Goal: Task Accomplishment & Management: Manage account settings

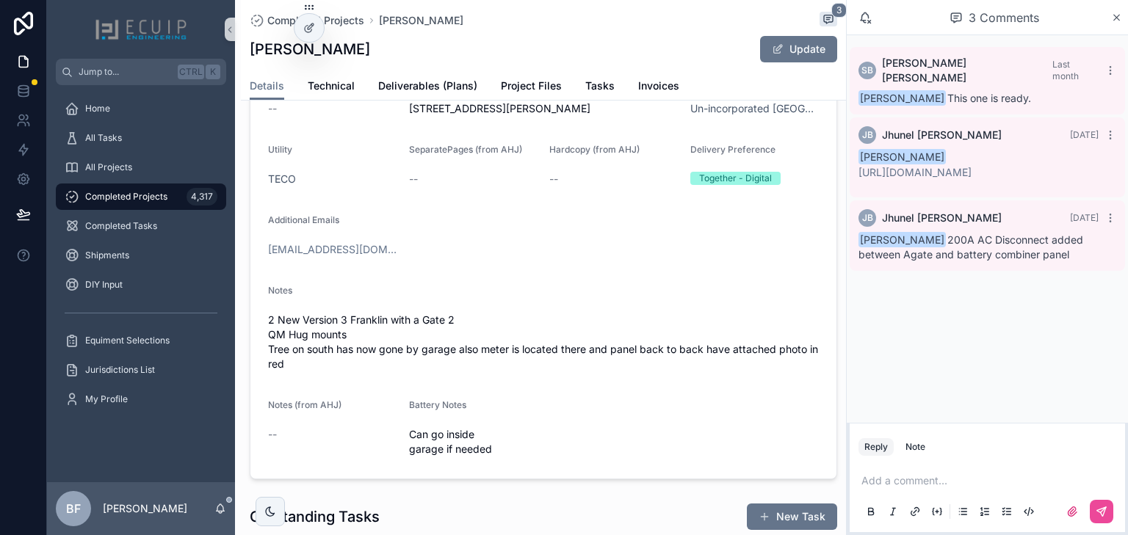
scroll to position [59, 0]
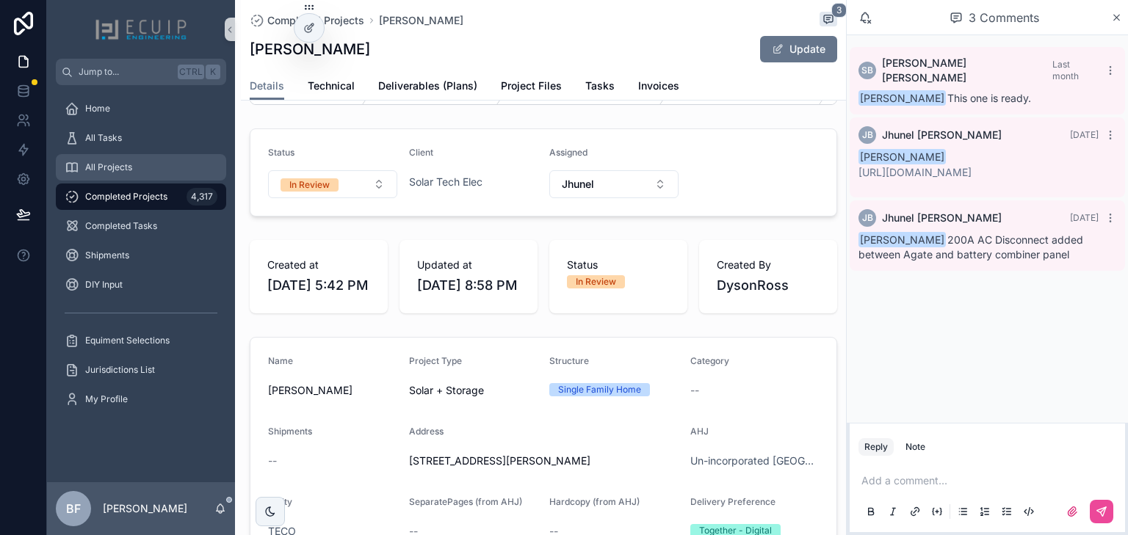
click at [125, 162] on span "All Projects" at bounding box center [108, 168] width 47 height 12
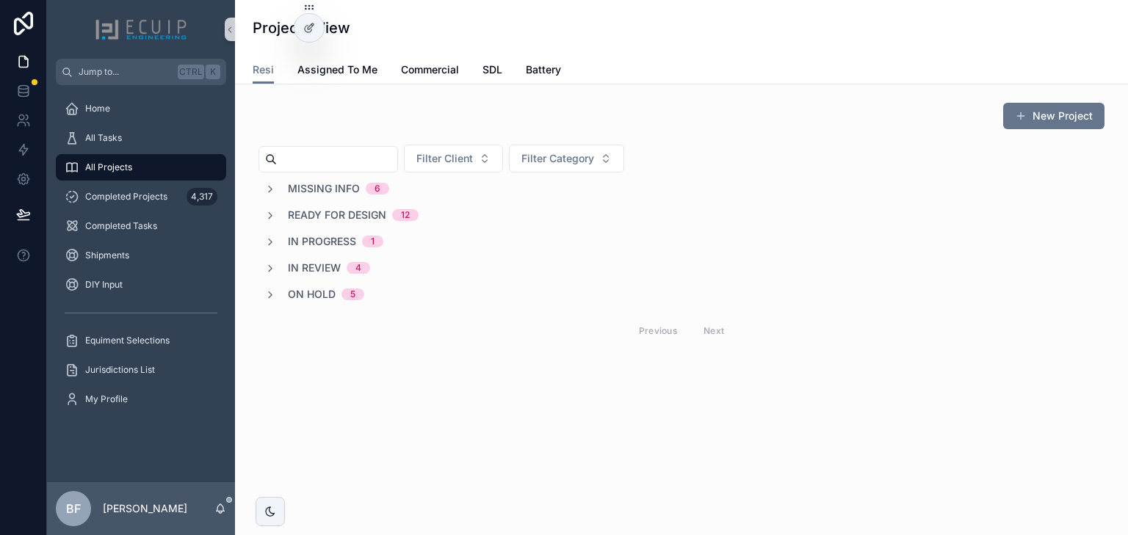
click at [308, 264] on span "In Review" at bounding box center [314, 268] width 53 height 15
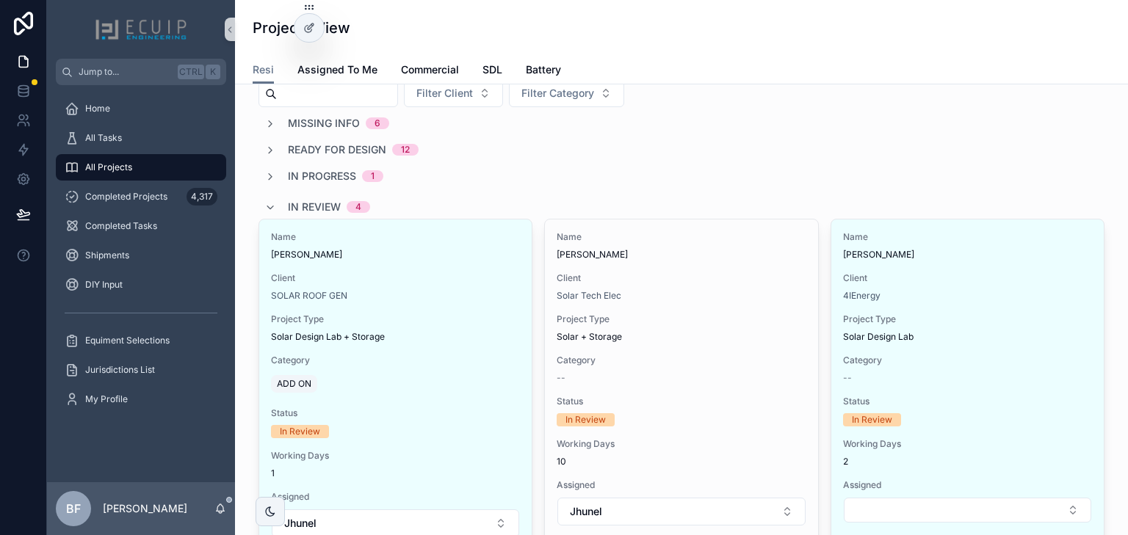
scroll to position [59, 0]
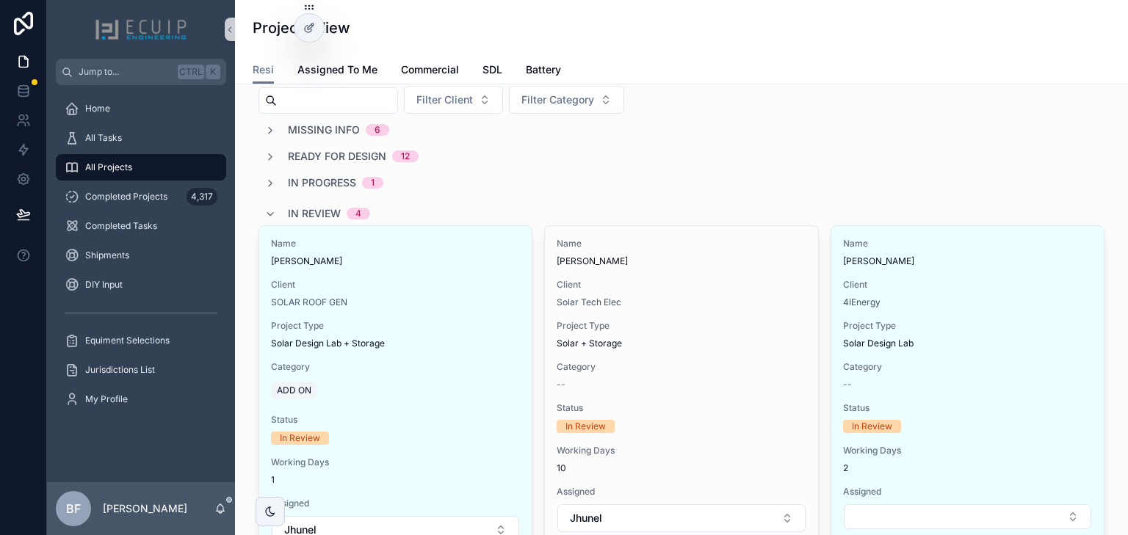
click at [317, 213] on span "In Review" at bounding box center [314, 213] width 53 height 15
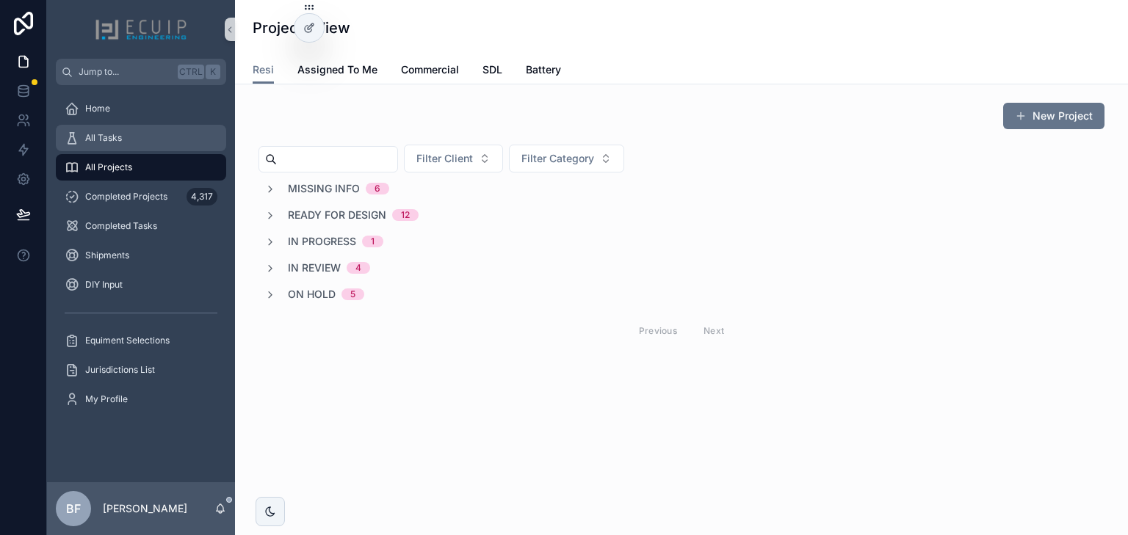
click at [134, 146] on div "All Tasks" at bounding box center [141, 138] width 153 height 24
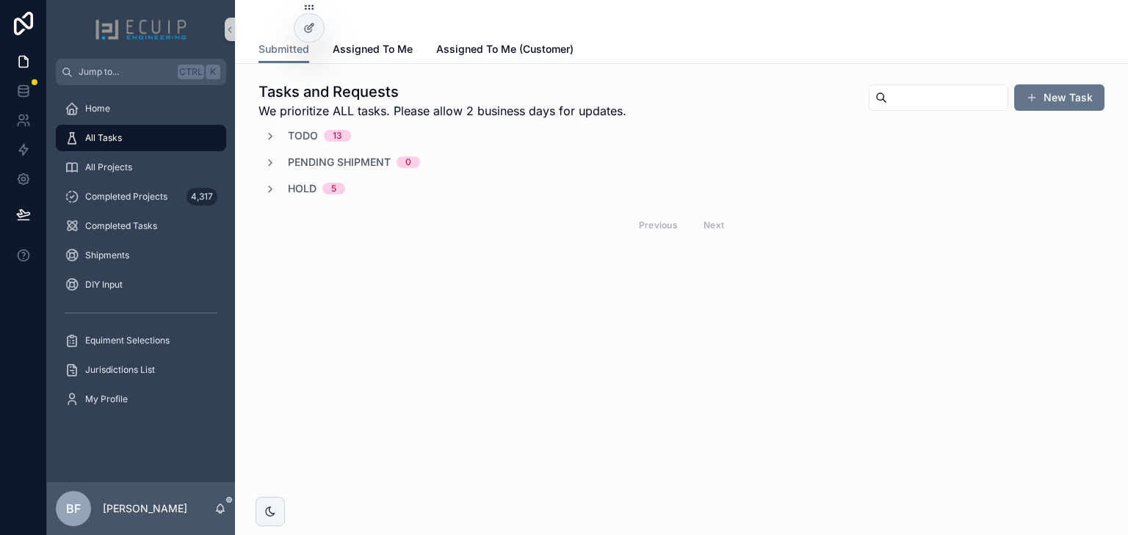
click at [305, 138] on span "Todo" at bounding box center [303, 136] width 30 height 15
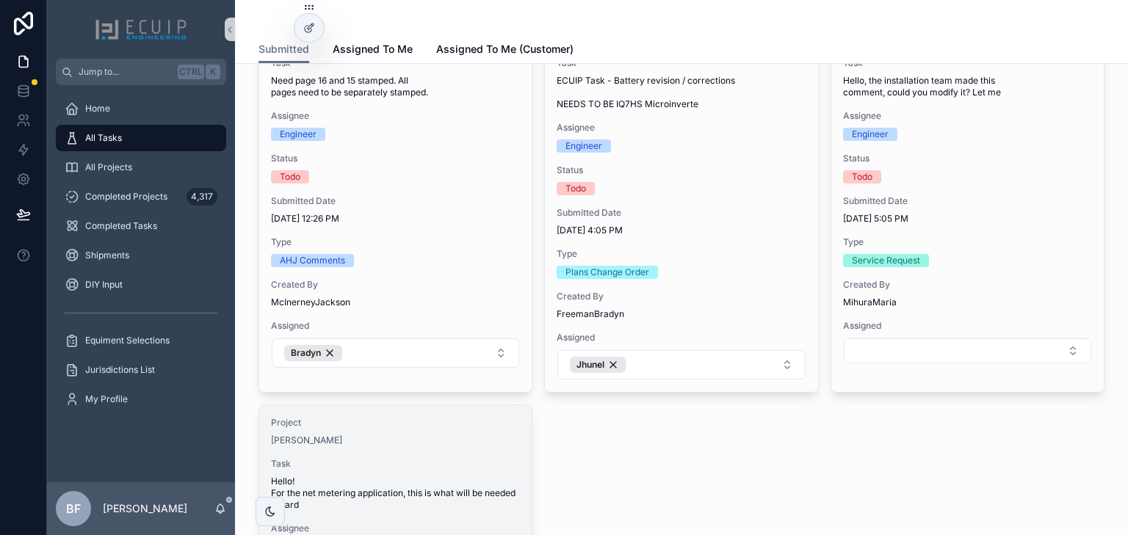
scroll to position [1645, 0]
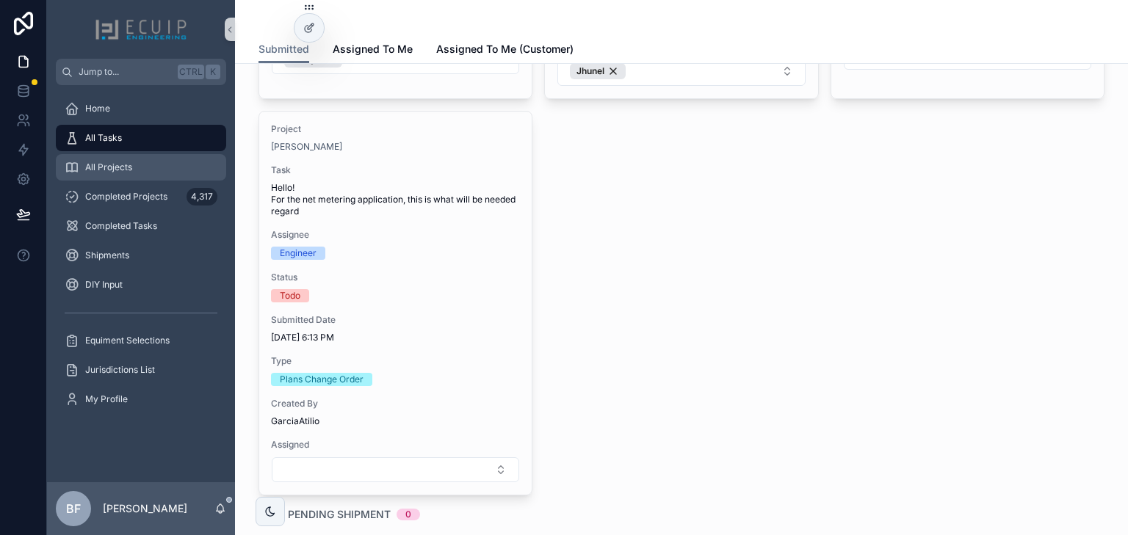
click at [103, 178] on div "All Projects" at bounding box center [141, 168] width 153 height 24
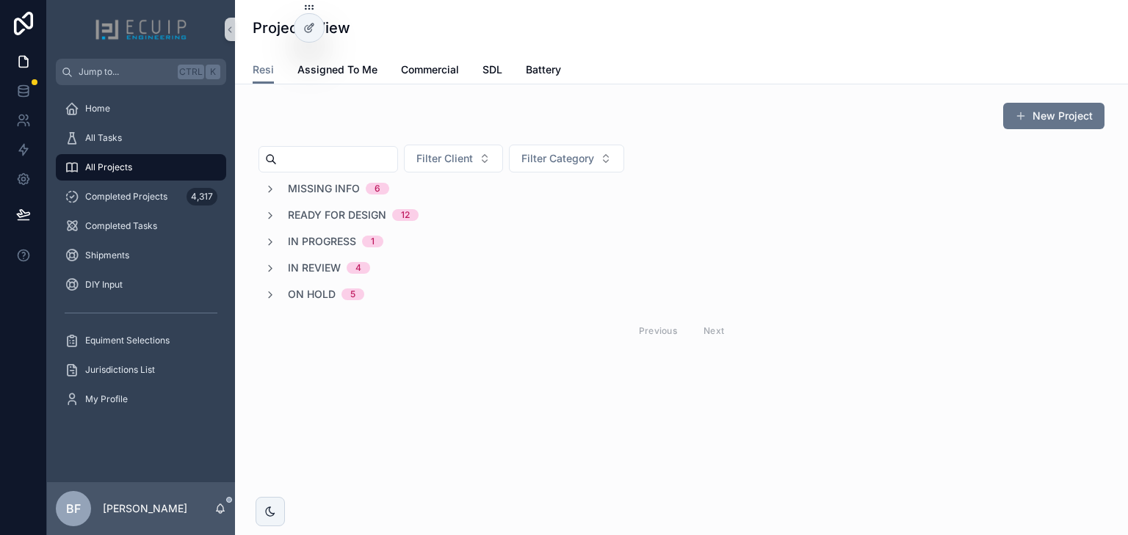
click at [317, 267] on span "In Review" at bounding box center [314, 268] width 53 height 15
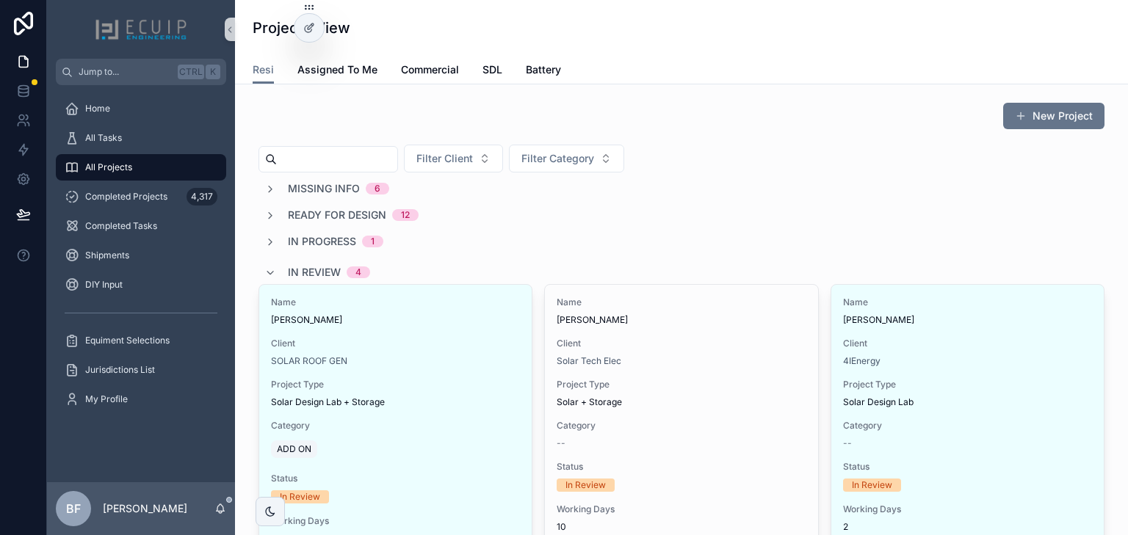
click at [318, 277] on span "In Review" at bounding box center [314, 272] width 53 height 15
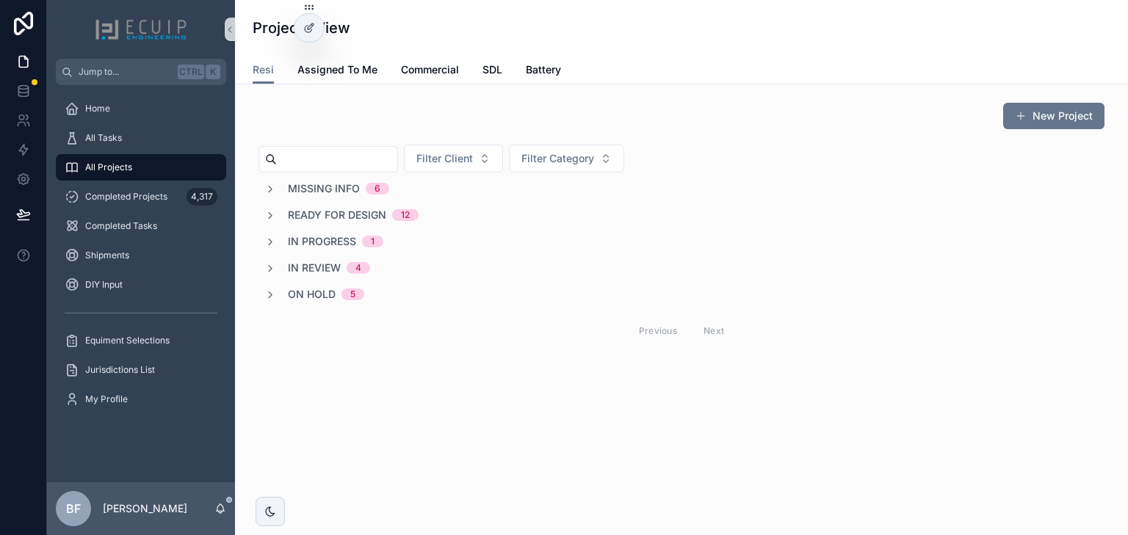
click at [346, 212] on span "Ready for Design" at bounding box center [337, 215] width 98 height 15
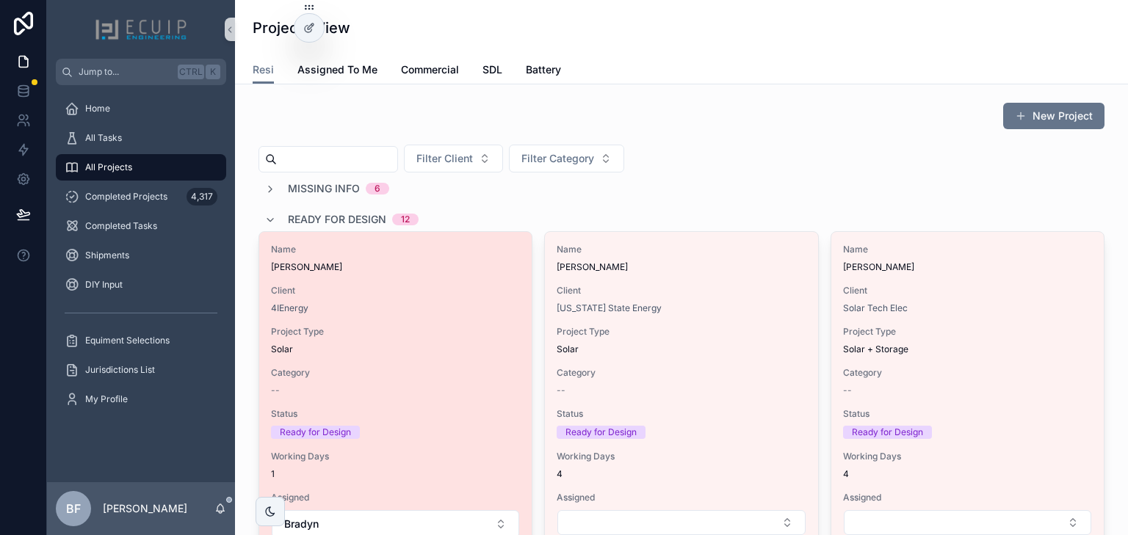
click at [385, 333] on span "Project Type" at bounding box center [395, 332] width 249 height 12
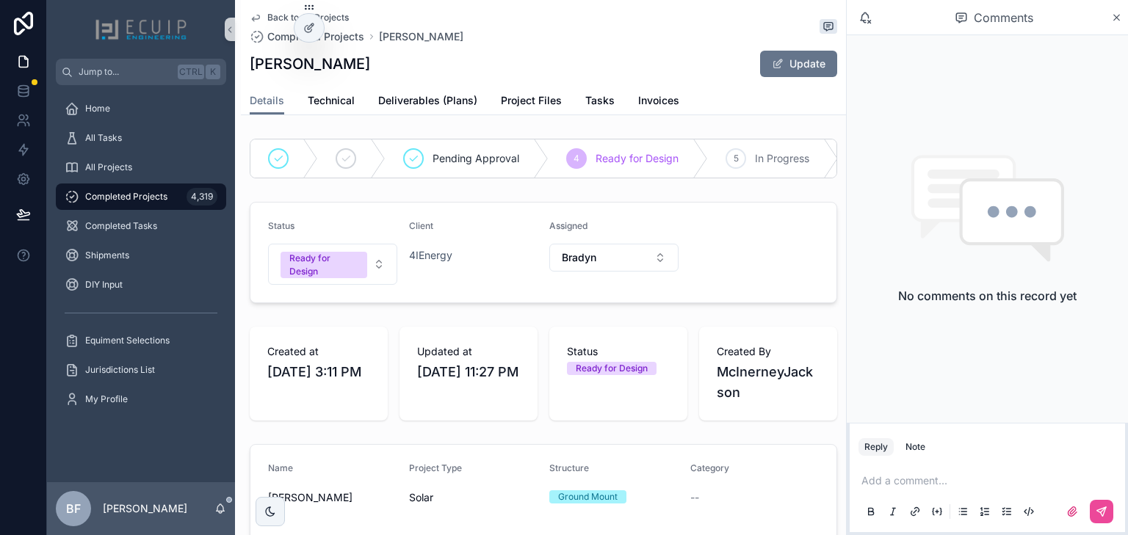
click at [485, 210] on div "Status Ready for Design Client 4IEnergy Assigned Bradyn" at bounding box center [544, 252] width 588 height 101
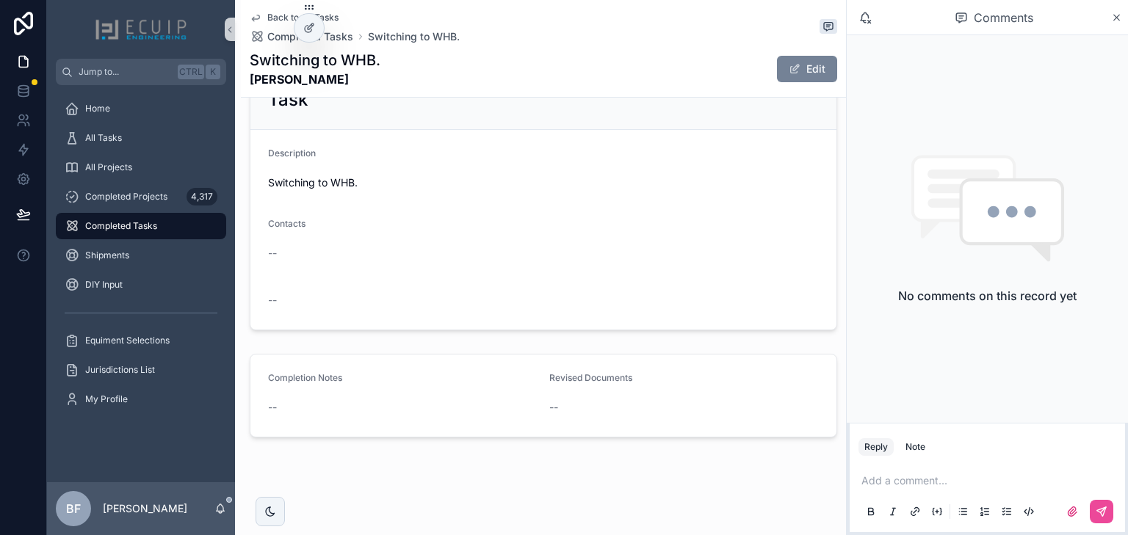
click at [795, 77] on button "Edit" at bounding box center [807, 69] width 60 height 26
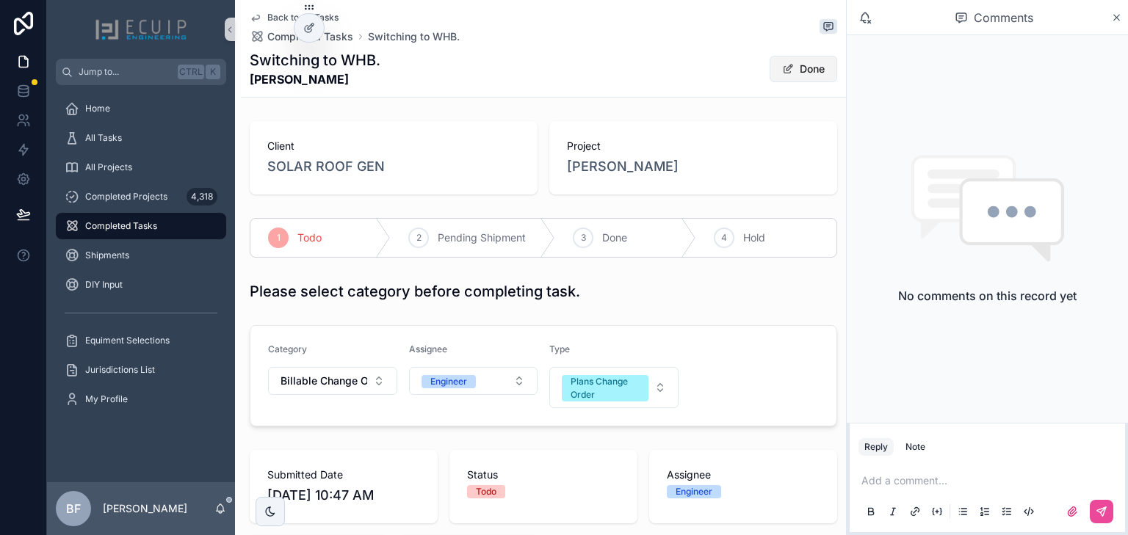
click at [802, 64] on button "Done" at bounding box center [804, 69] width 68 height 26
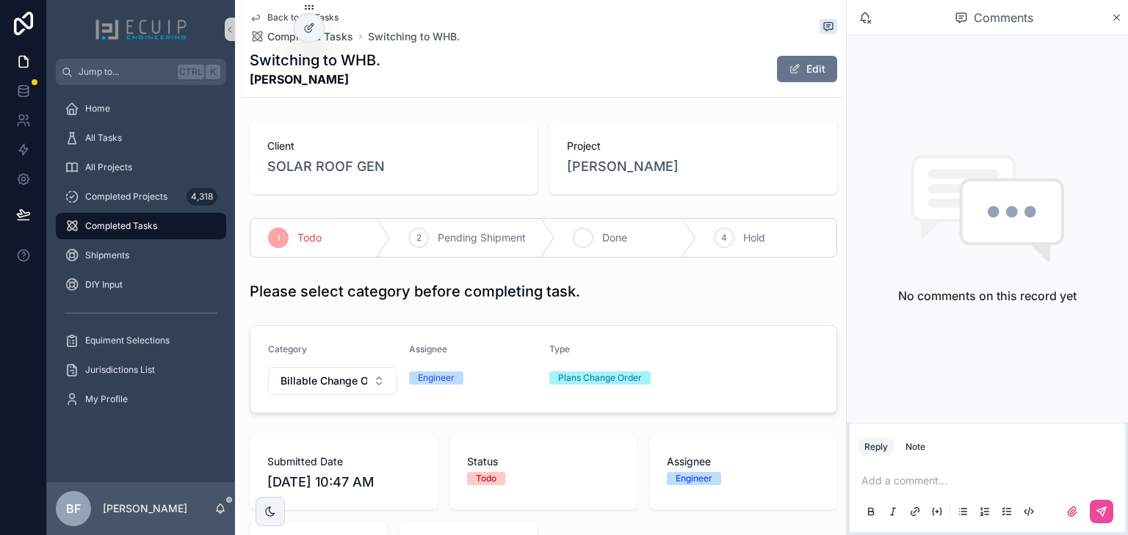
click at [637, 239] on div "3 Done" at bounding box center [625, 238] width 140 height 38
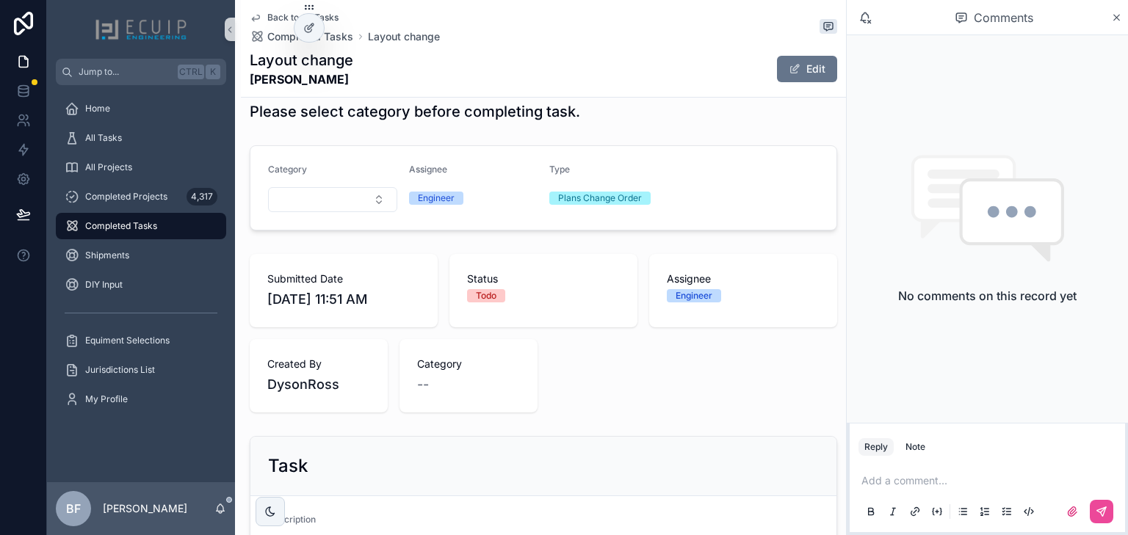
scroll to position [176, 0]
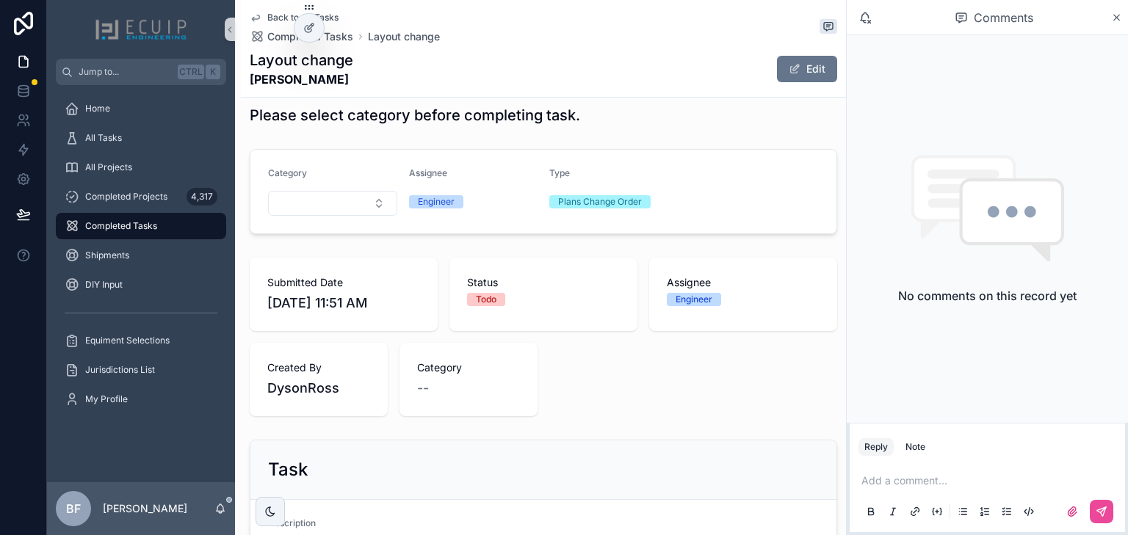
drag, startPoint x: 299, startPoint y: 82, endPoint x: 245, endPoint y: 84, distance: 54.4
click at [245, 84] on div "Back to All Tasks Completed Tasks Layout change Layout change George Chiariello…" at bounding box center [543, 49] width 605 height 98
copy strong "George Chiariello"
click at [418, 155] on form "Category Assignee Engineer Type Plans Change Order" at bounding box center [543, 192] width 586 height 84
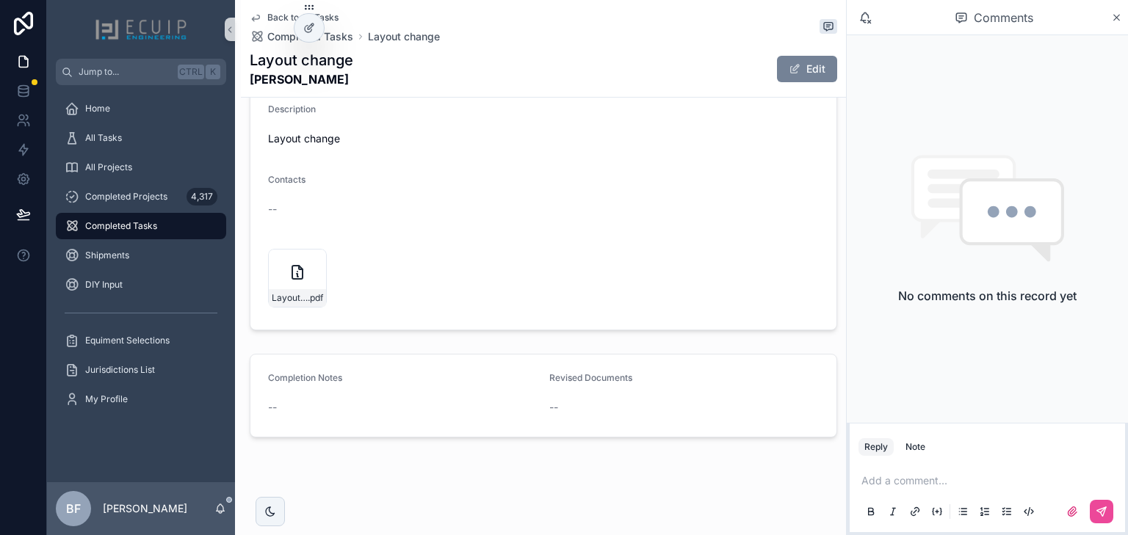
click at [806, 74] on button "Edit" at bounding box center [807, 69] width 60 height 26
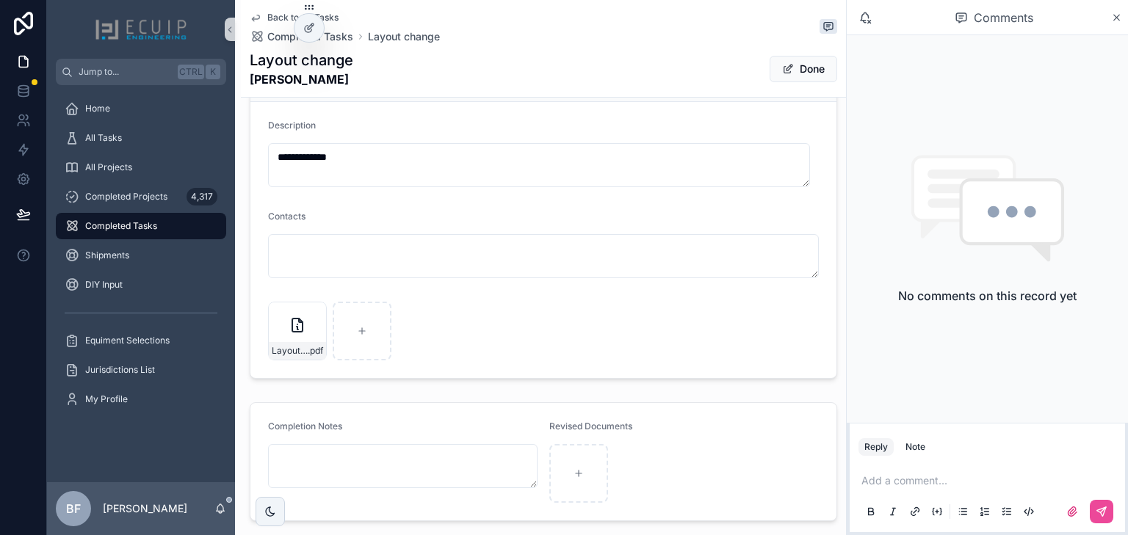
scroll to position [607, 0]
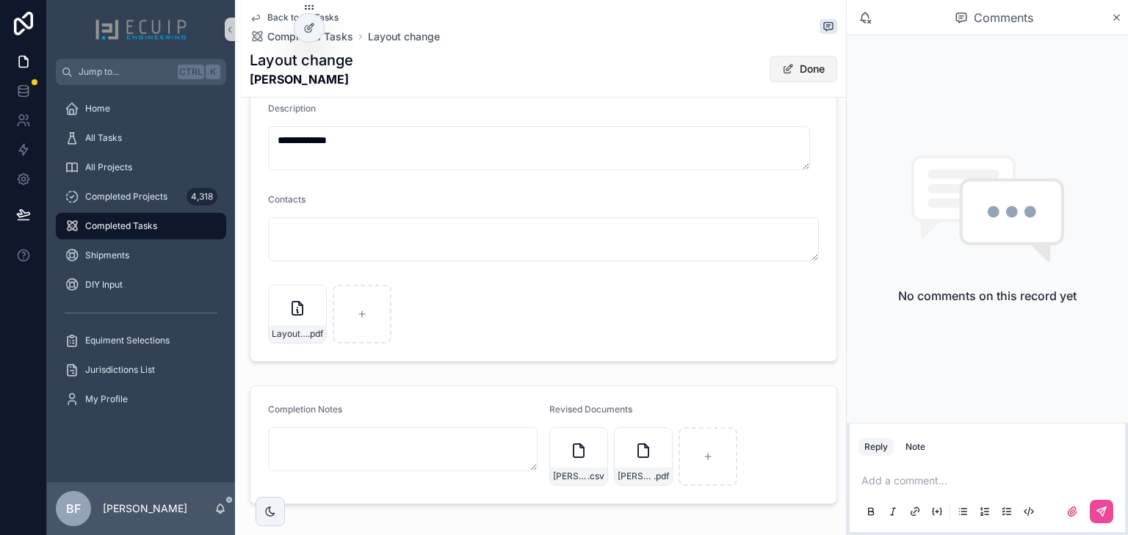
click at [784, 76] on button "Done" at bounding box center [804, 69] width 68 height 26
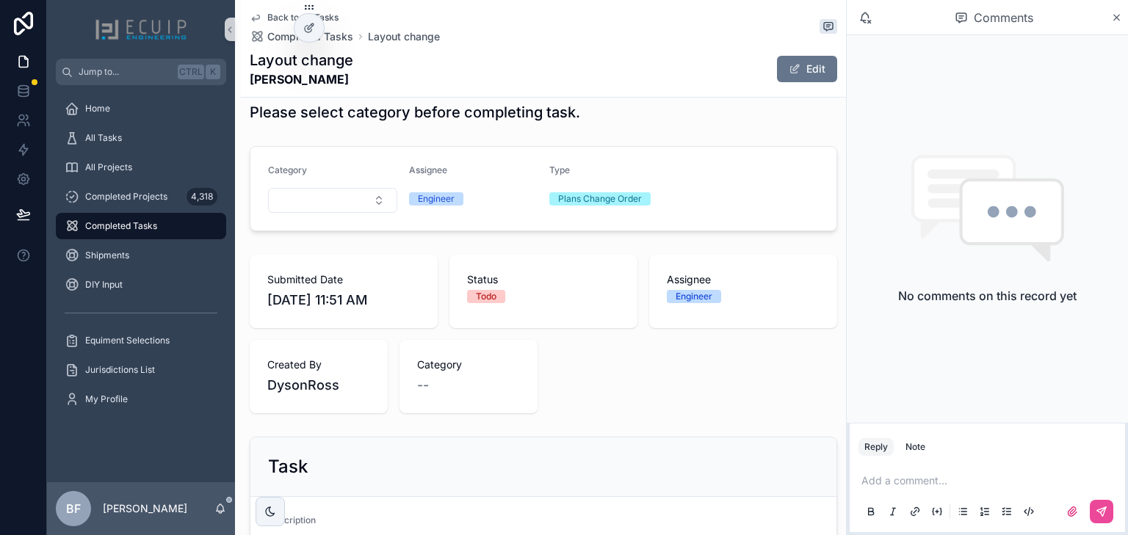
scroll to position [0, 0]
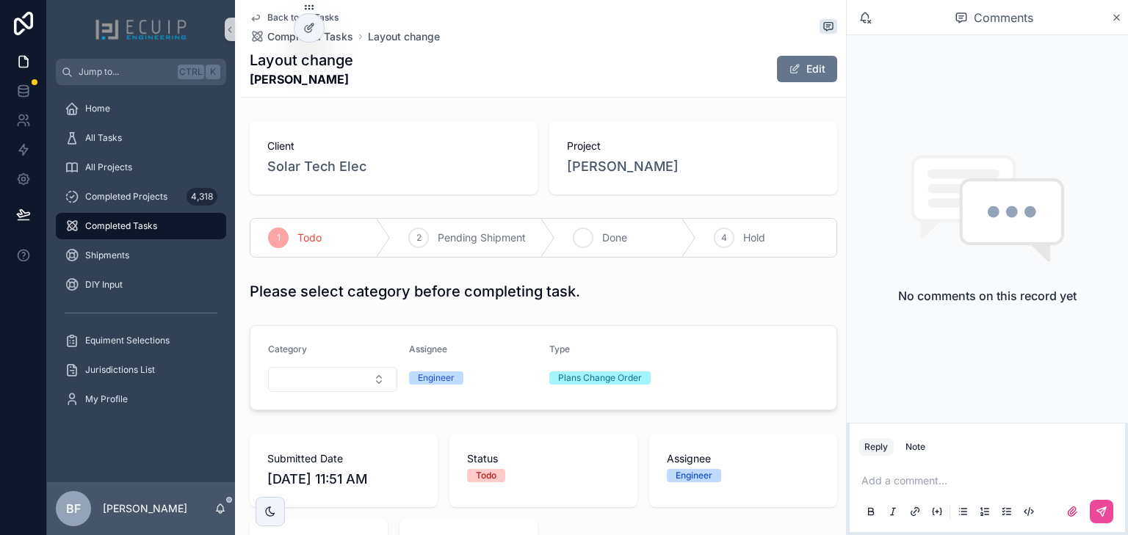
click at [626, 233] on div "3 Done" at bounding box center [625, 238] width 140 height 38
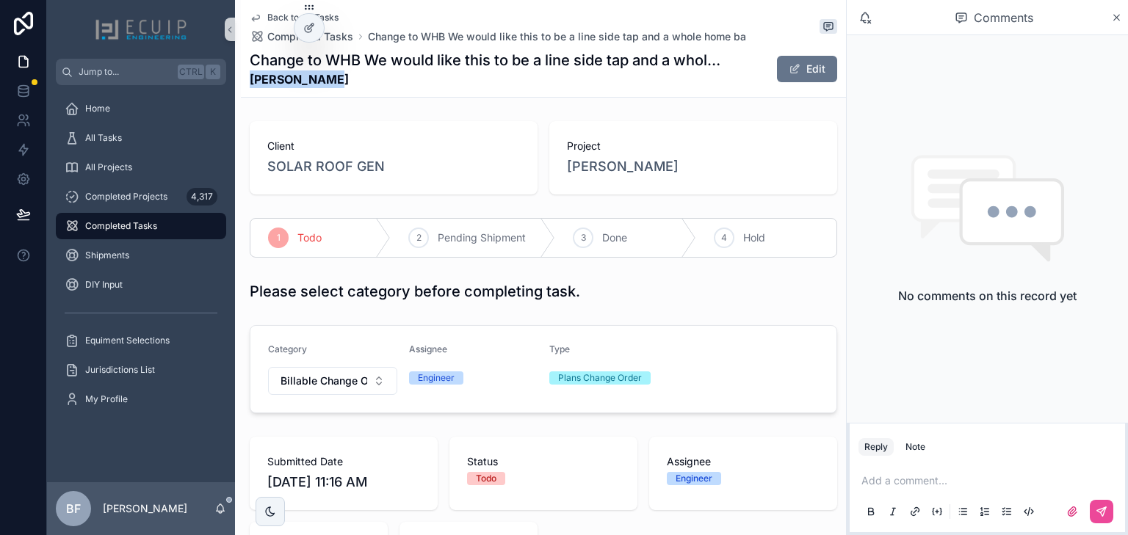
drag, startPoint x: 361, startPoint y: 85, endPoint x: 250, endPoint y: 83, distance: 111.6
click at [250, 83] on strong "[PERSON_NAME]" at bounding box center [488, 80] width 477 height 18
copy strong "Karen Goebel"
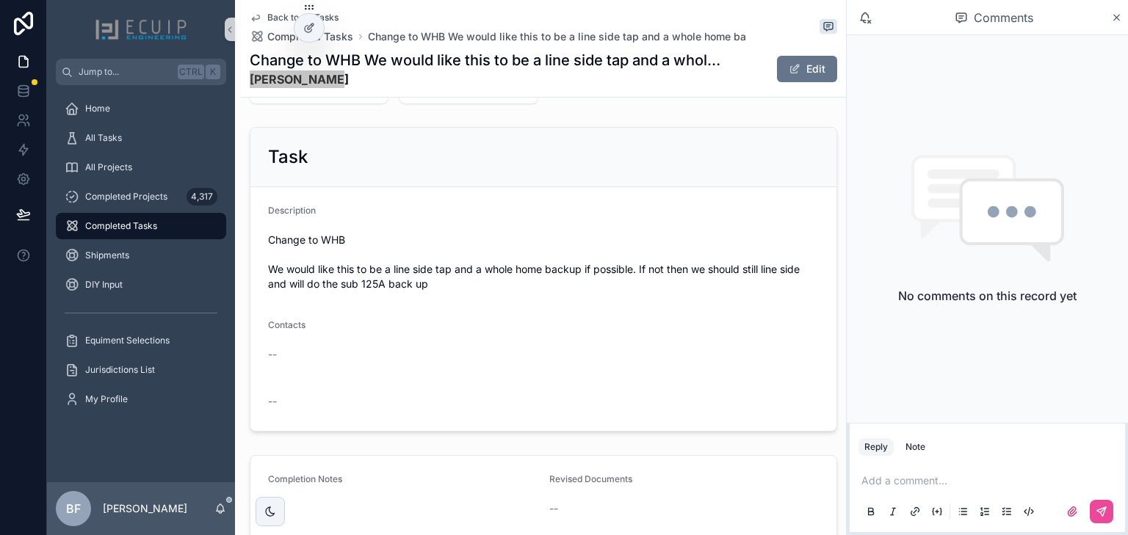
scroll to position [614, 0]
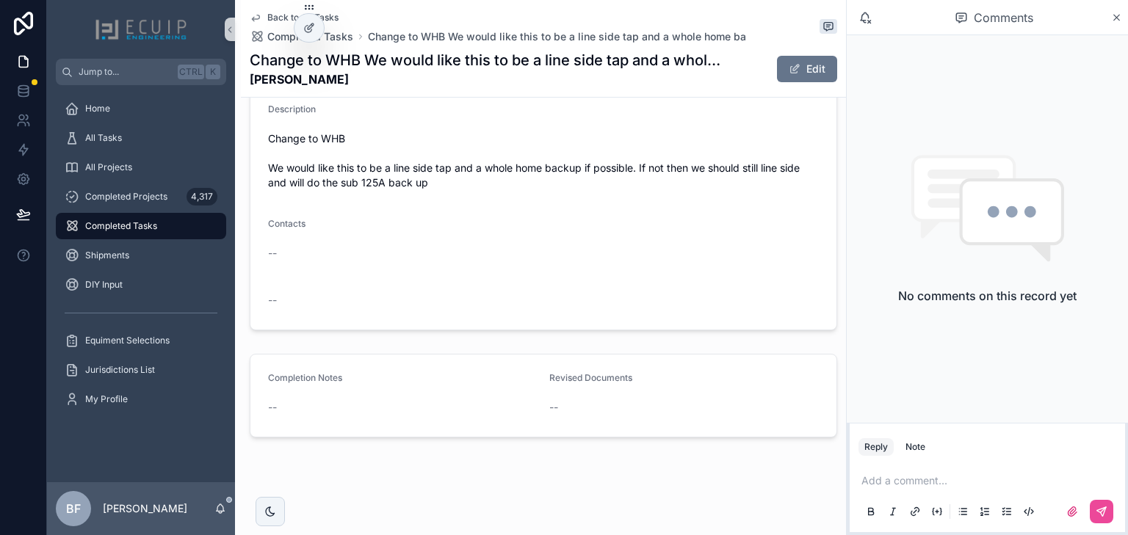
click at [553, 239] on div "Contacts --" at bounding box center [543, 241] width 551 height 47
click at [806, 68] on button "Edit" at bounding box center [807, 69] width 60 height 26
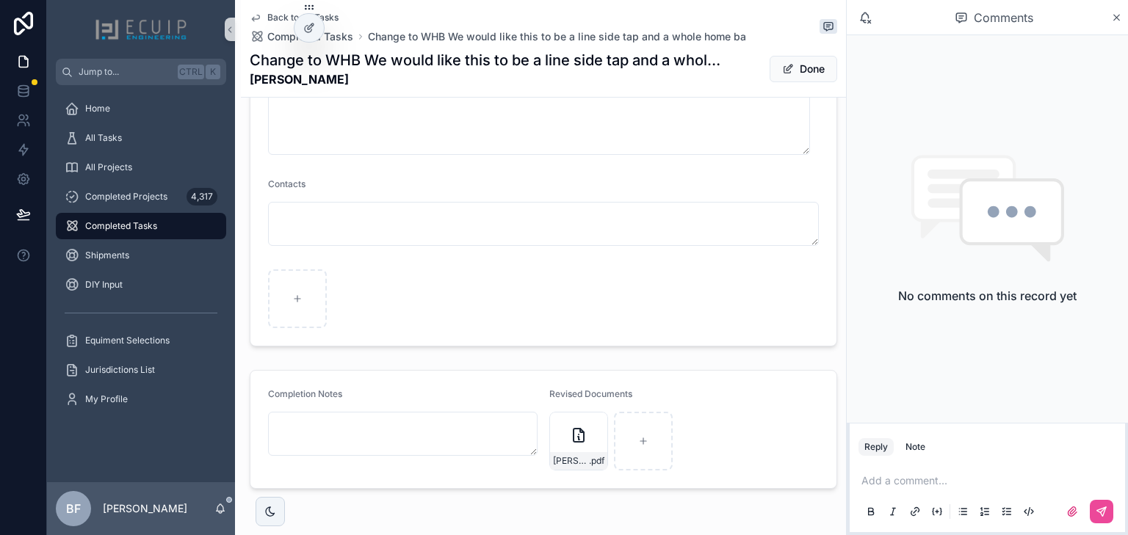
scroll to position [764, 0]
drag, startPoint x: 794, startPoint y: 71, endPoint x: 784, endPoint y: 94, distance: 25.4
click at [794, 71] on button "Done" at bounding box center [804, 69] width 68 height 26
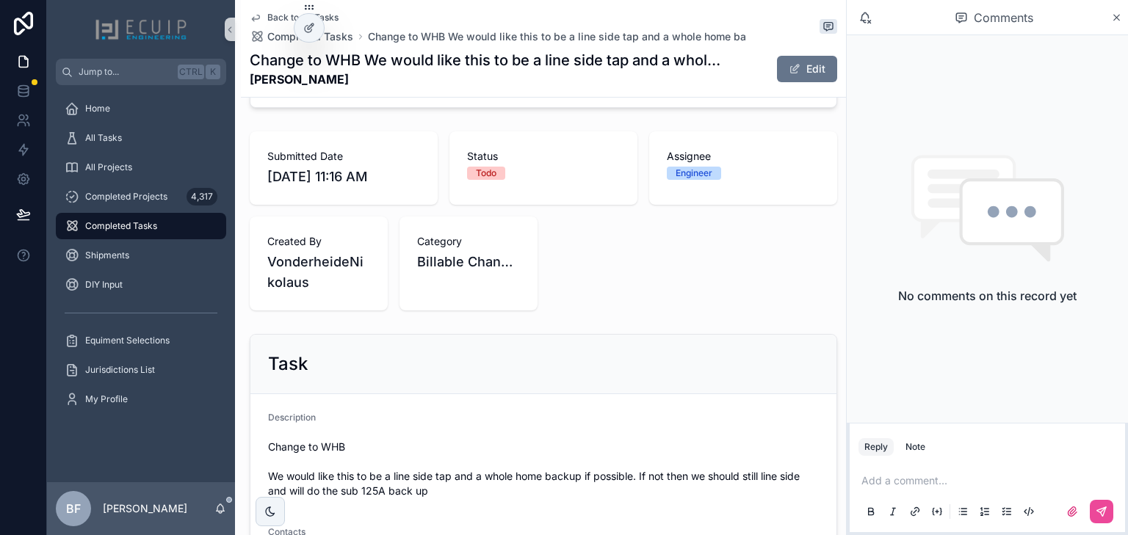
scroll to position [0, 0]
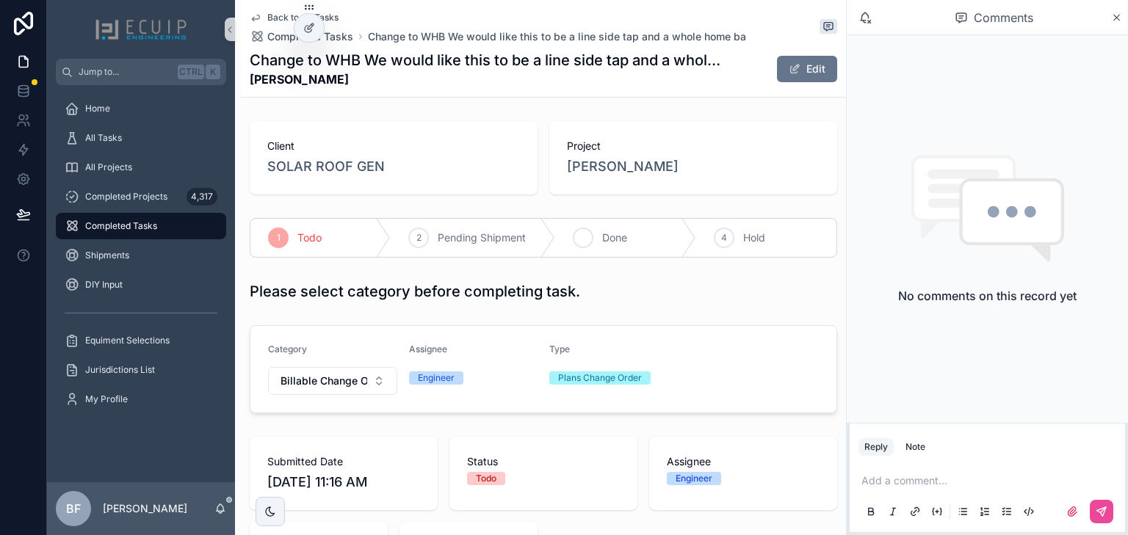
click at [630, 236] on div "3 Done" at bounding box center [625, 238] width 140 height 38
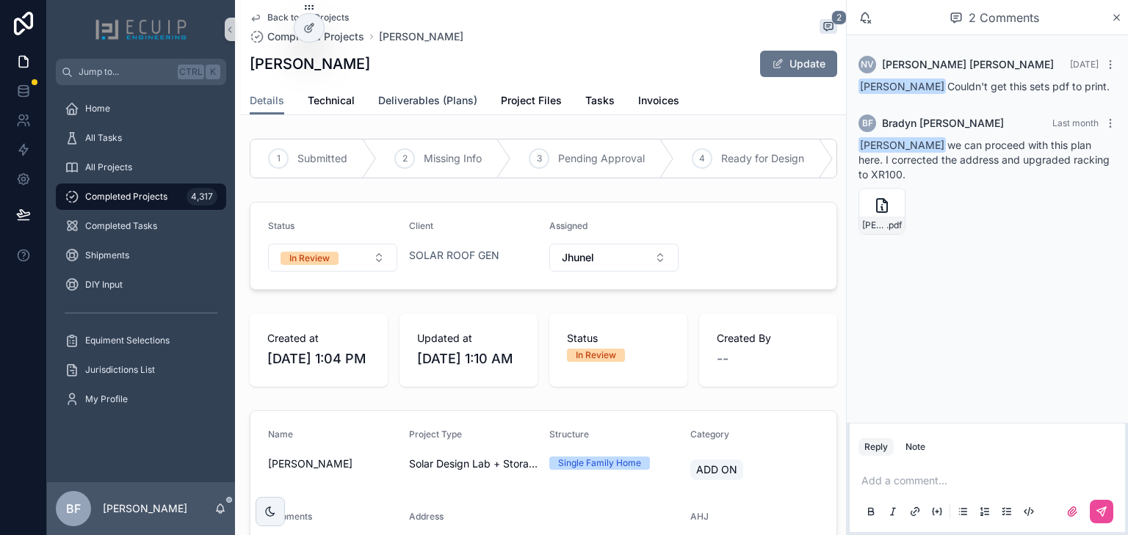
click at [422, 104] on span "Deliverables (Plans)" at bounding box center [427, 100] width 99 height 15
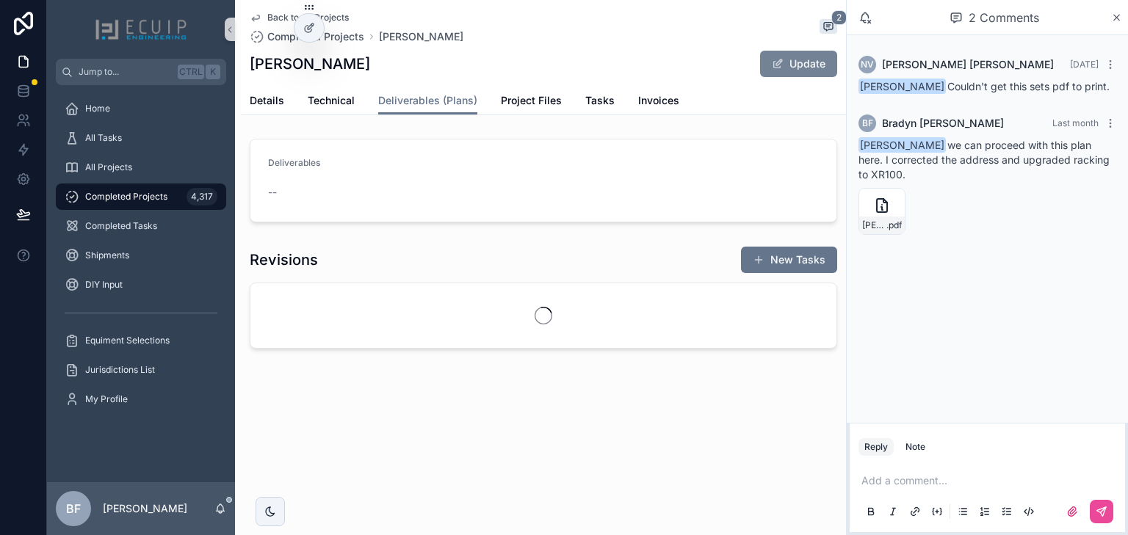
click at [764, 59] on button "Update" at bounding box center [798, 64] width 77 height 26
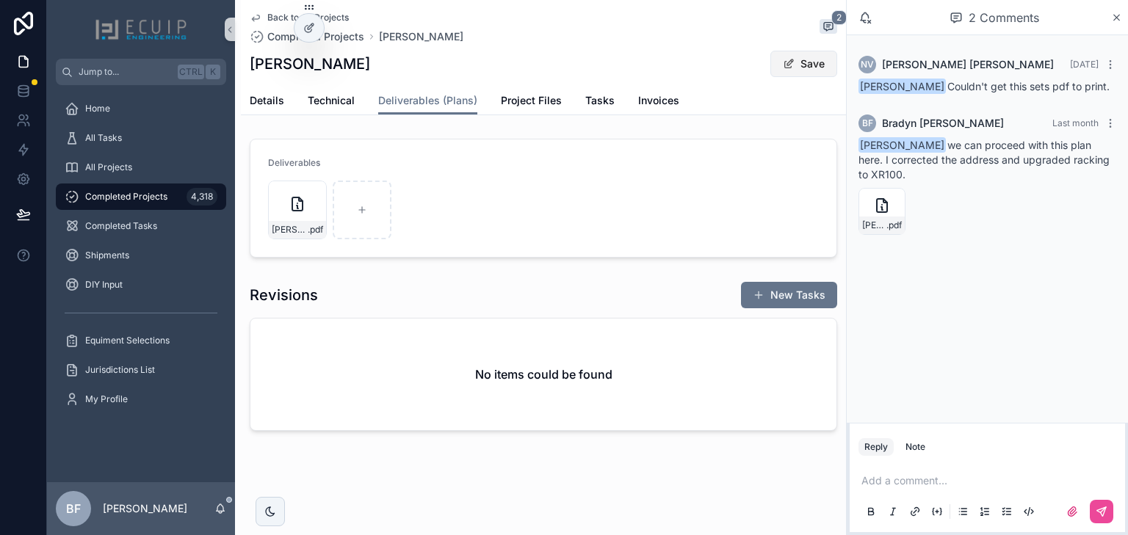
click at [811, 59] on button "Save" at bounding box center [803, 64] width 67 height 26
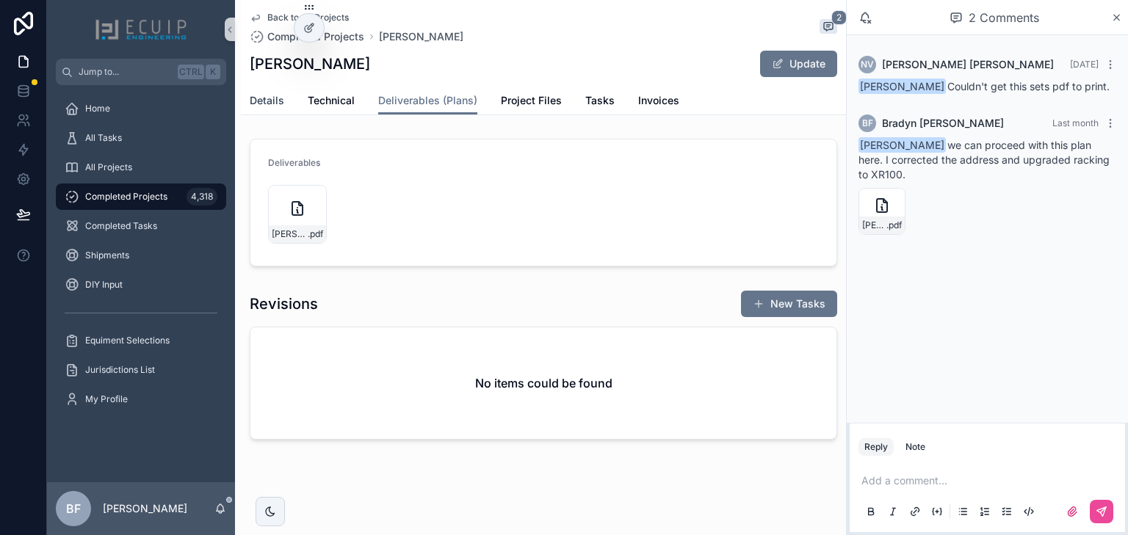
click at [272, 96] on span "Details" at bounding box center [267, 100] width 35 height 15
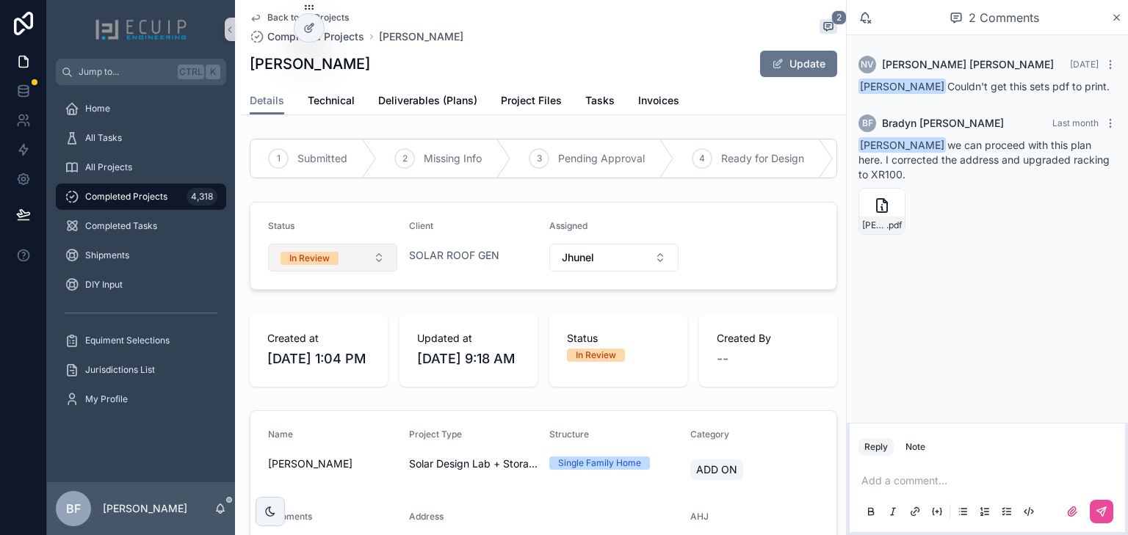
click at [328, 261] on div "In Review" at bounding box center [309, 258] width 40 height 13
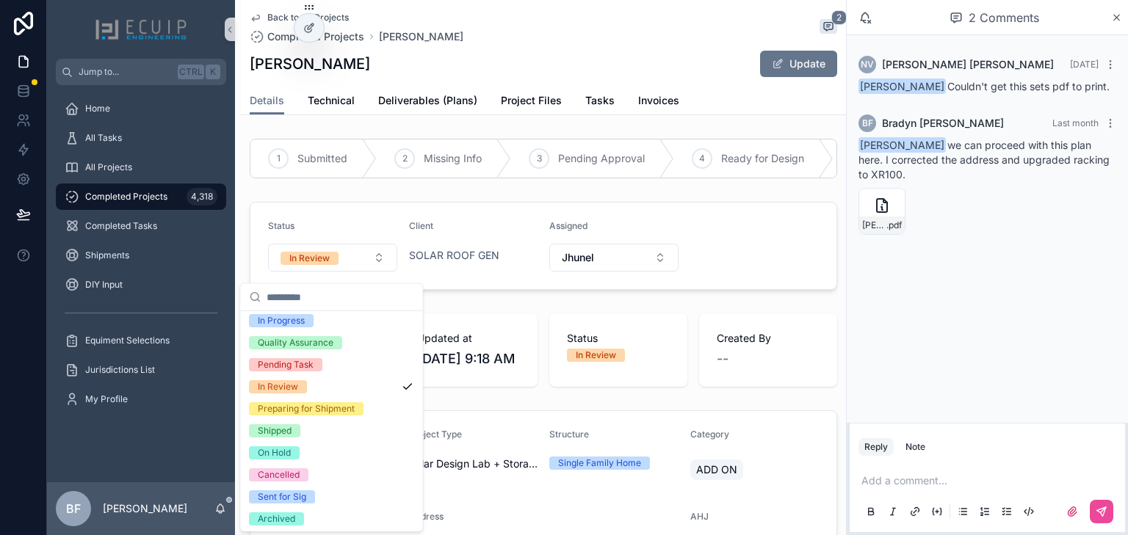
scroll to position [116, 0]
click at [273, 424] on div "Shipped" at bounding box center [275, 429] width 34 height 13
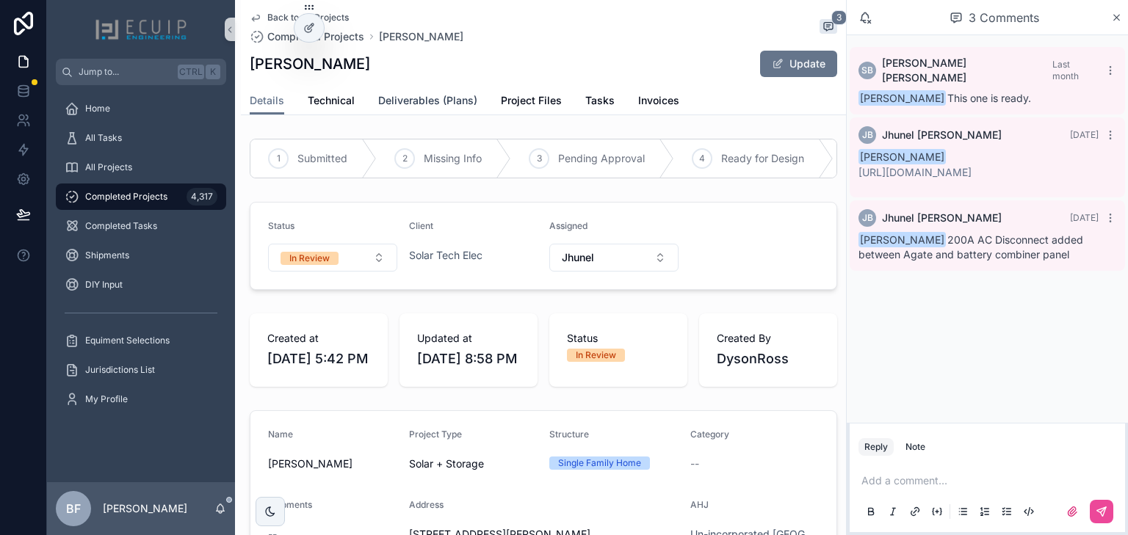
click at [447, 92] on link "Deliverables (Plans)" at bounding box center [427, 101] width 99 height 29
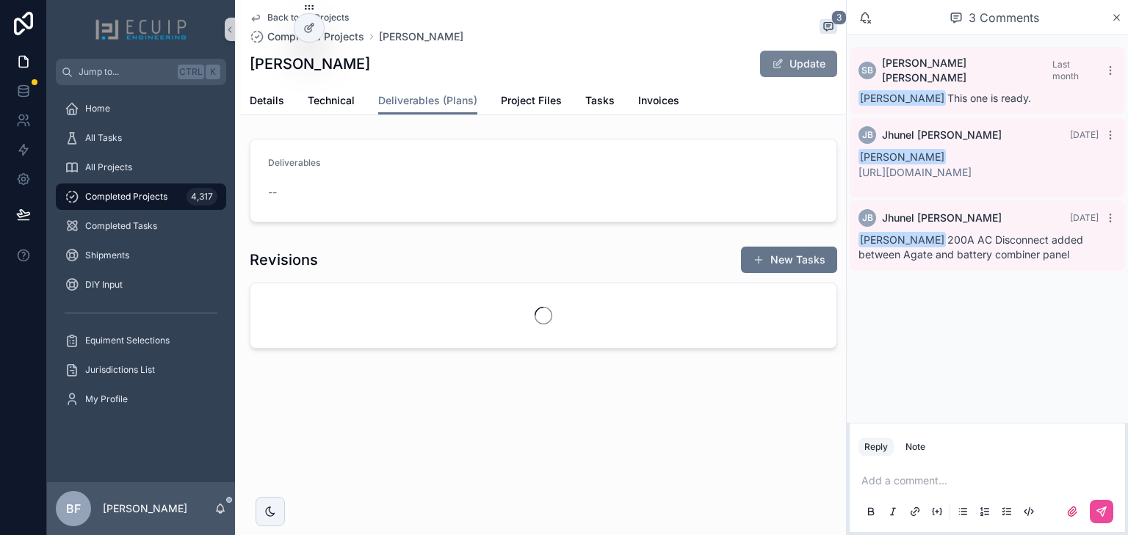
click at [784, 76] on button "Update" at bounding box center [798, 64] width 77 height 26
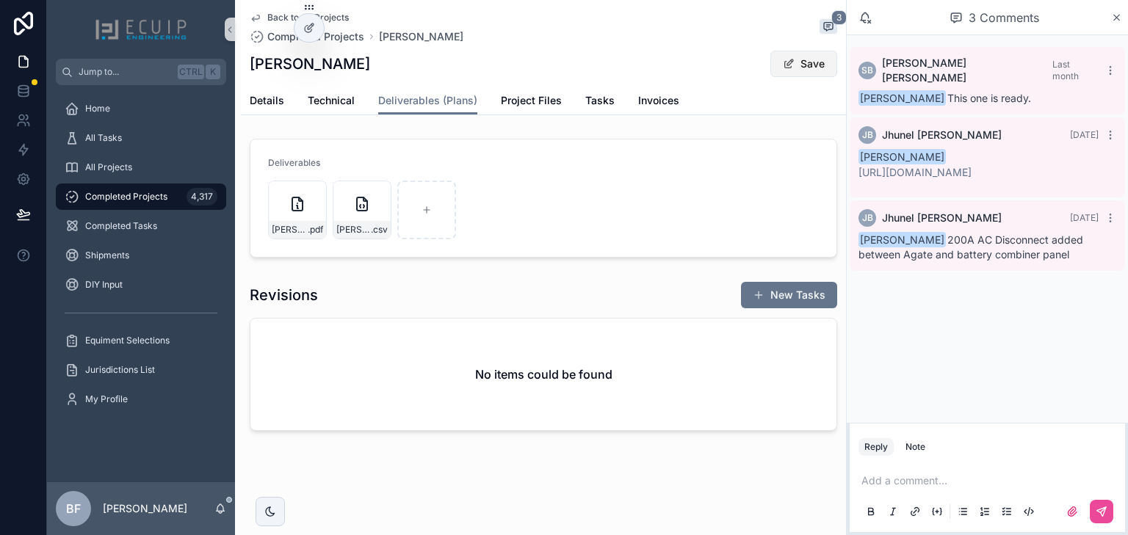
click at [809, 58] on button "Save" at bounding box center [803, 64] width 67 height 26
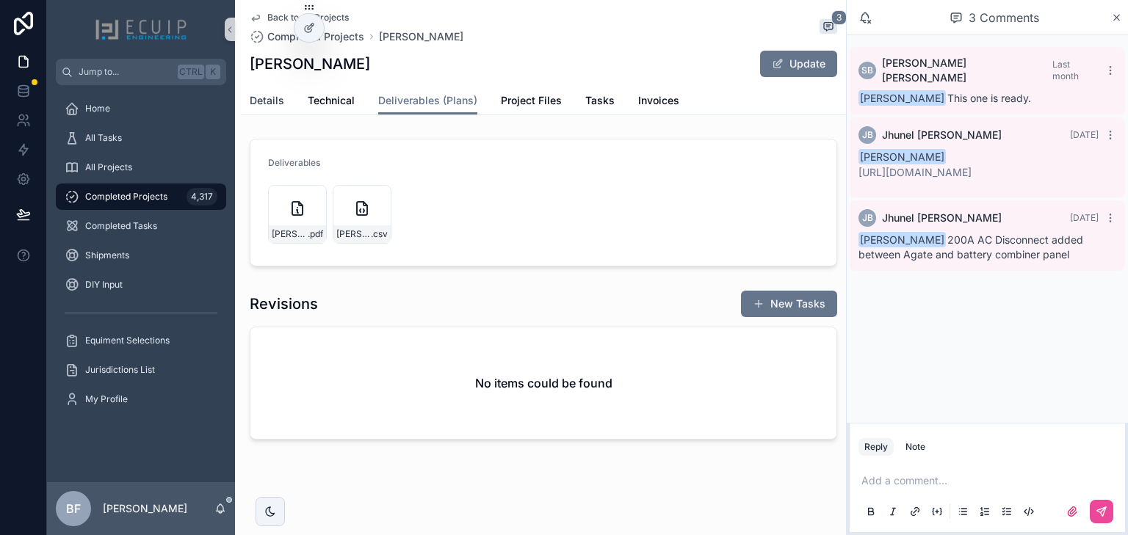
click at [274, 96] on span "Details" at bounding box center [267, 100] width 35 height 15
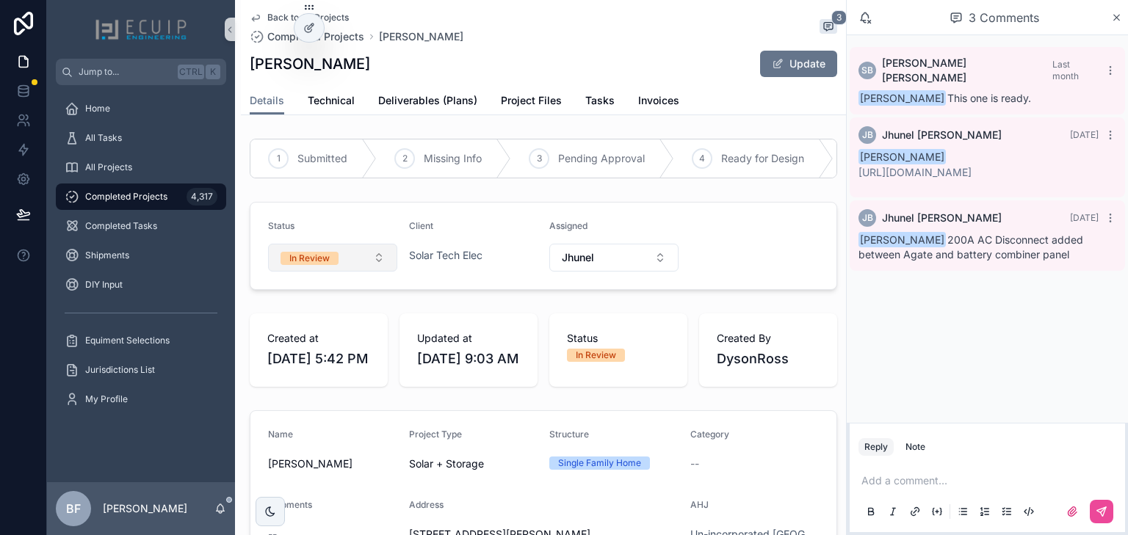
click at [342, 267] on button "In Review" at bounding box center [332, 258] width 129 height 28
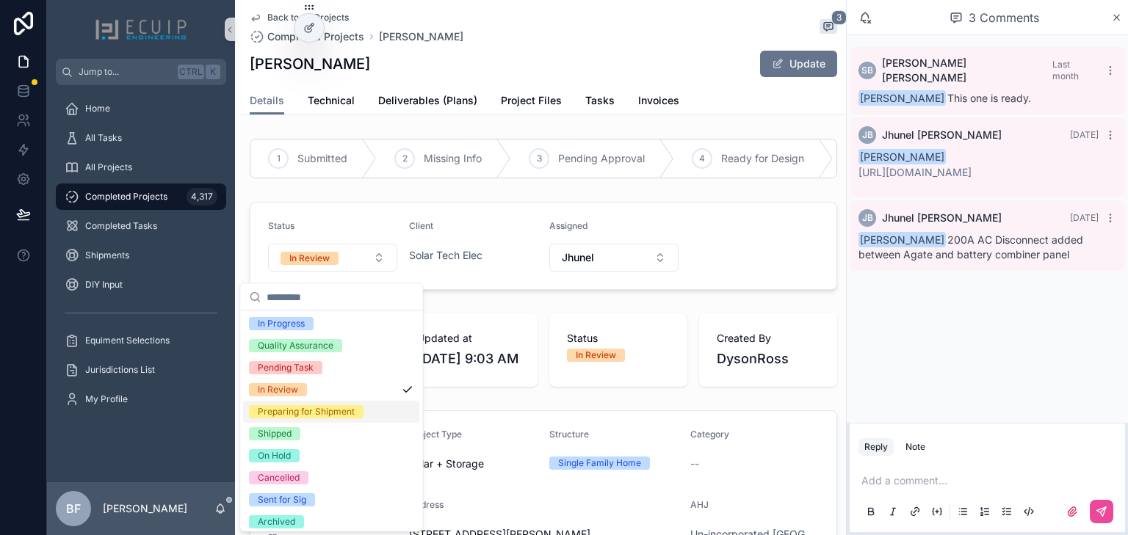
scroll to position [116, 0]
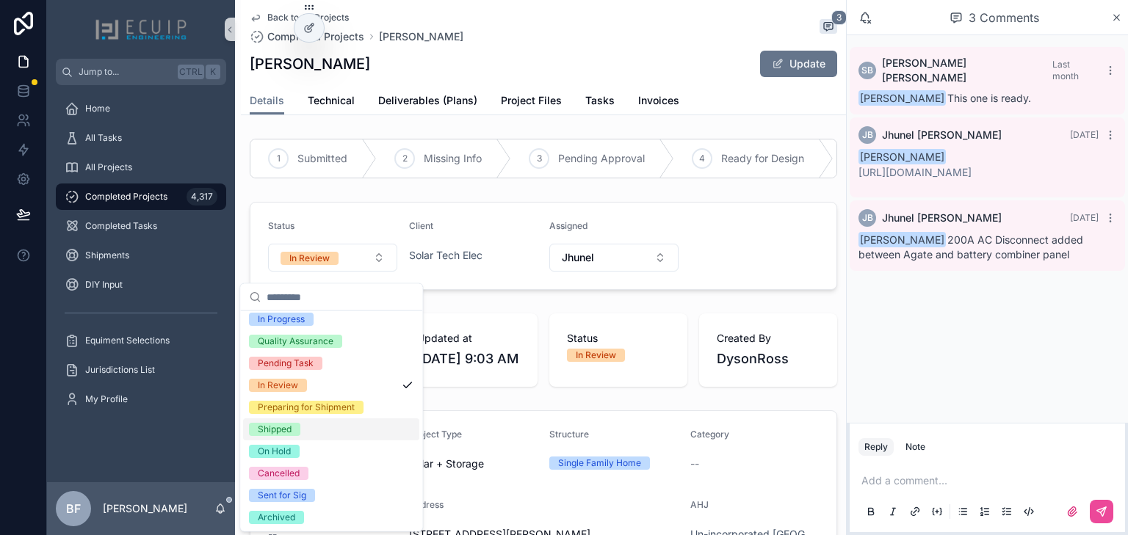
click at [275, 426] on div "Shipped" at bounding box center [275, 429] width 34 height 13
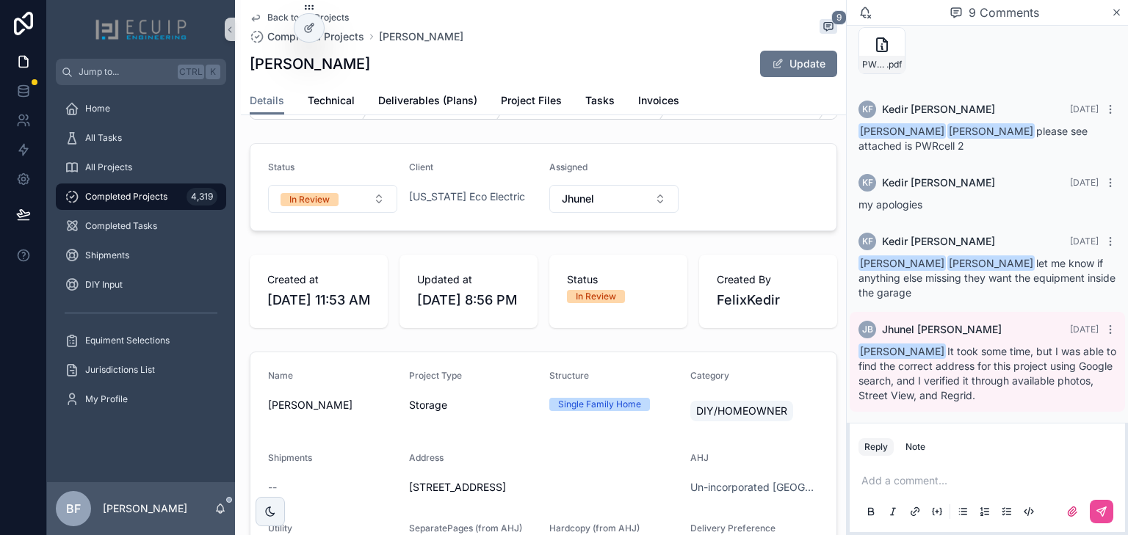
scroll to position [59, 0]
click at [438, 102] on span "Deliverables (Plans)" at bounding box center [427, 100] width 99 height 15
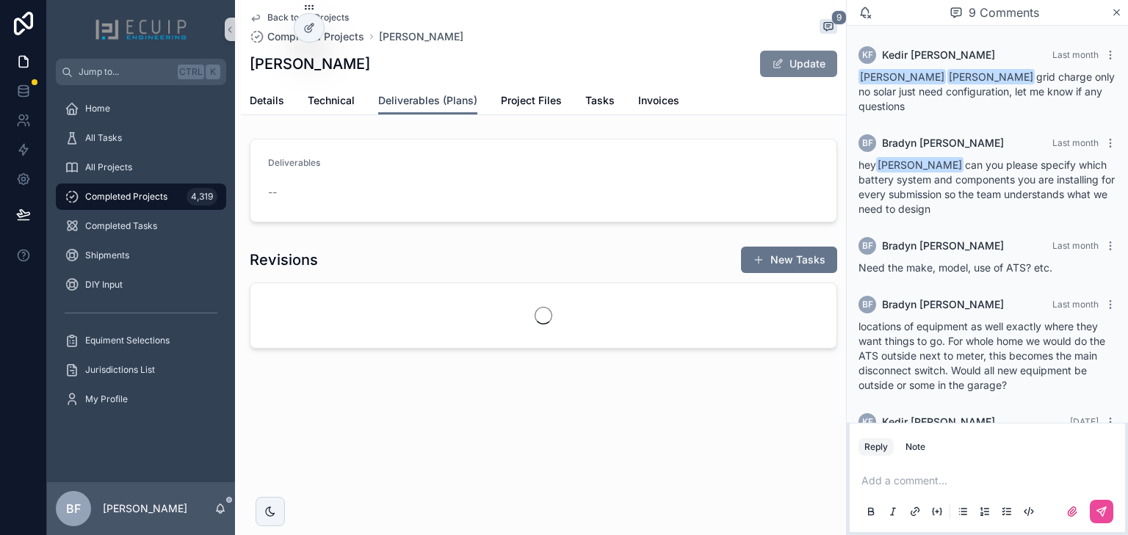
scroll to position [463, 0]
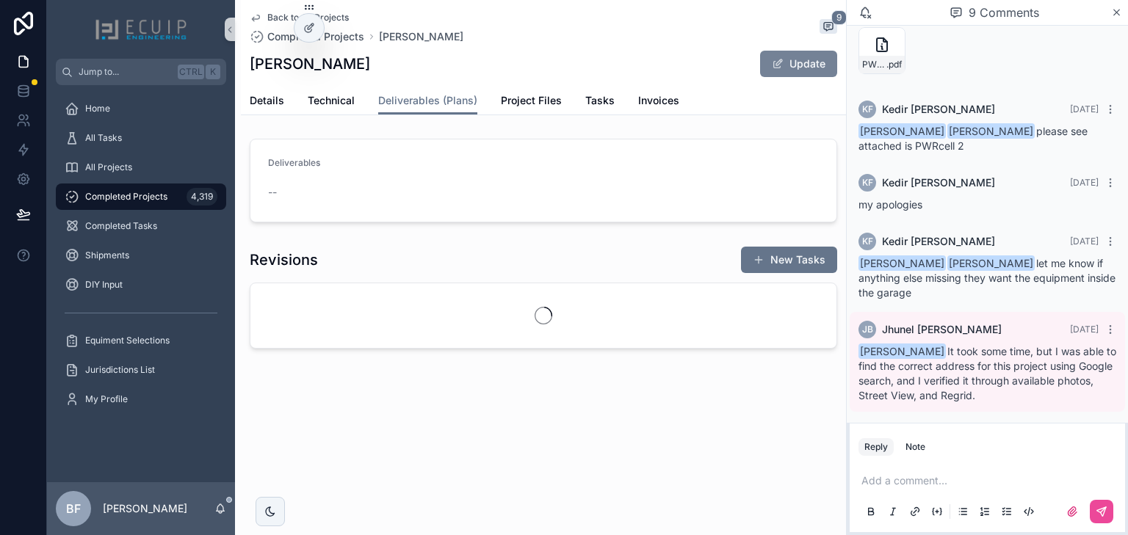
click at [784, 71] on button "Update" at bounding box center [798, 64] width 77 height 26
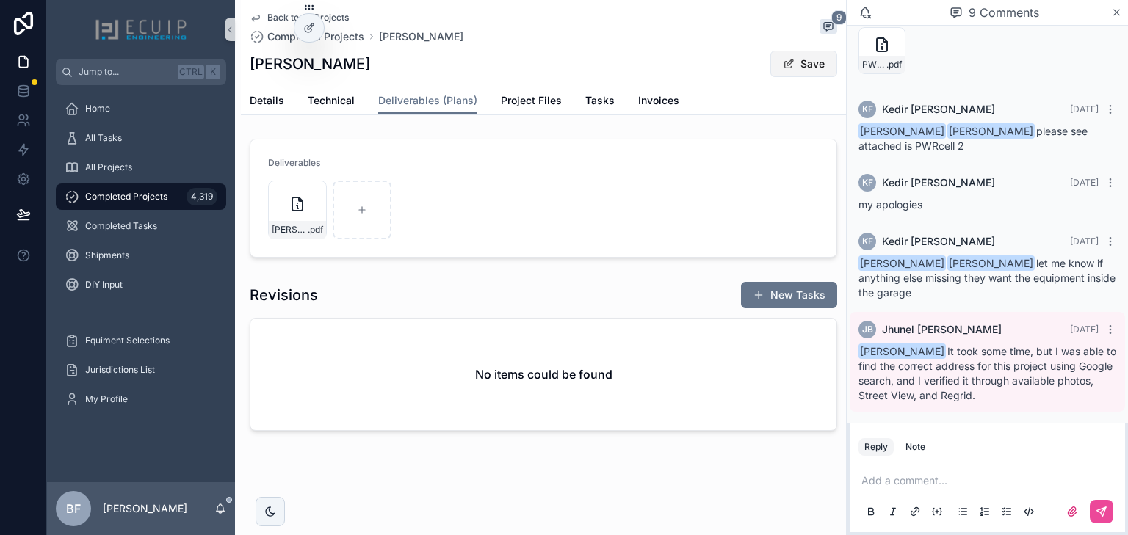
click at [803, 62] on button "Save" at bounding box center [803, 64] width 67 height 26
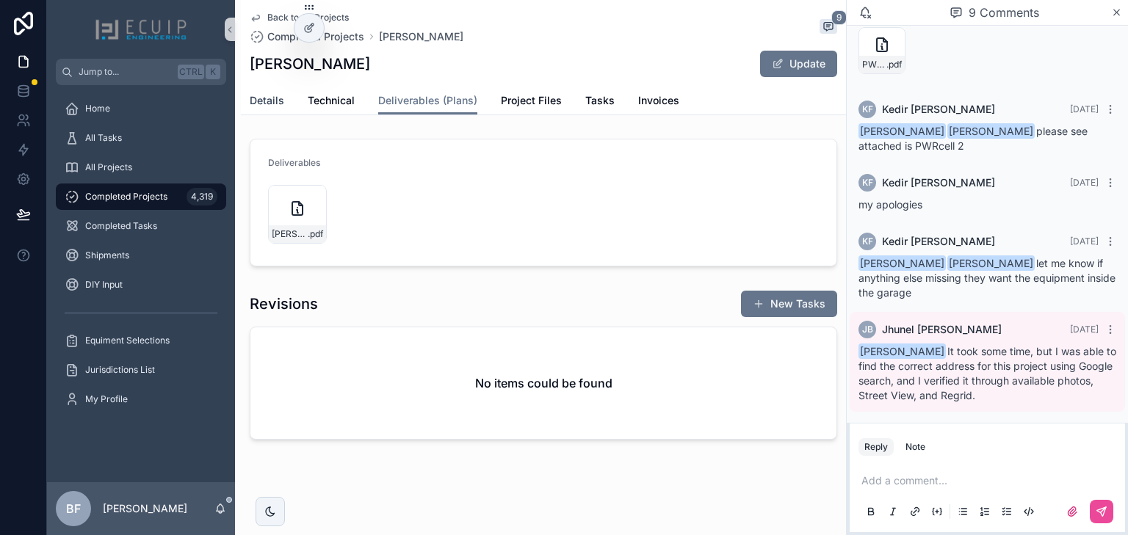
click at [271, 109] on link "Details" at bounding box center [267, 101] width 35 height 29
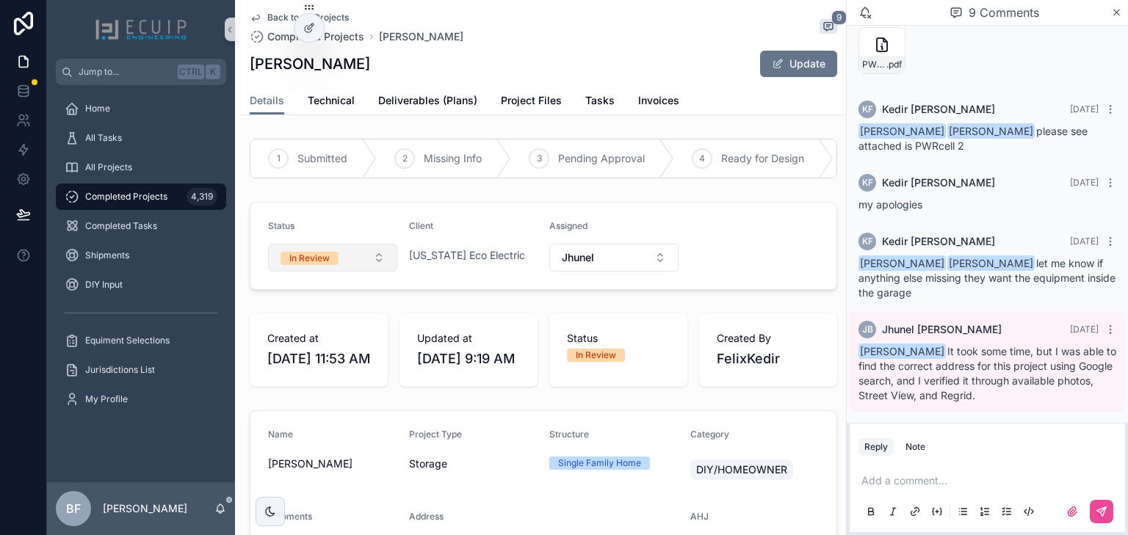
click at [320, 265] on div "In Review" at bounding box center [309, 258] width 40 height 13
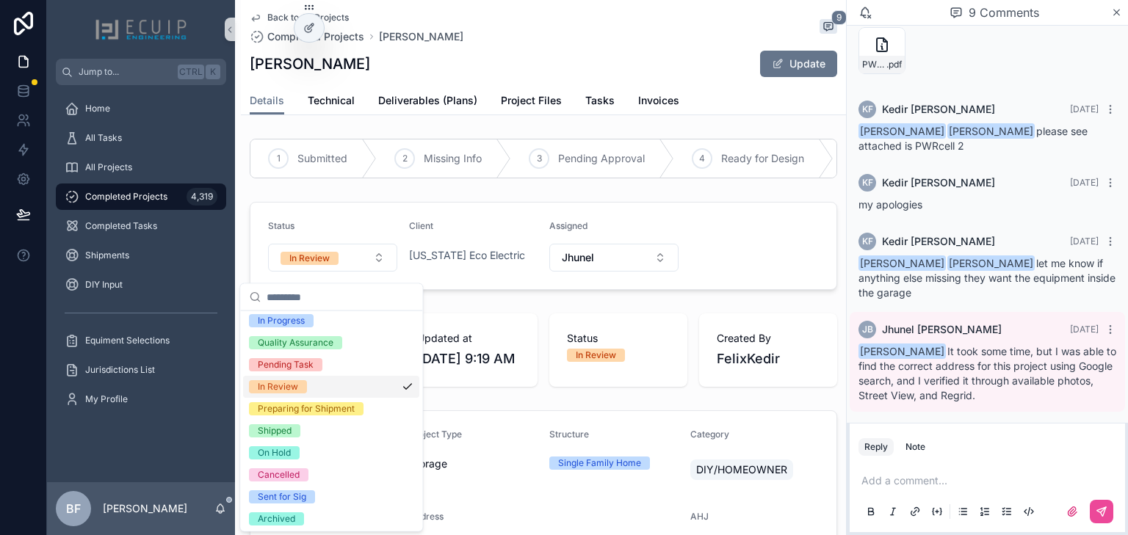
scroll to position [116, 0]
click at [291, 430] on div "Shipped" at bounding box center [275, 429] width 34 height 13
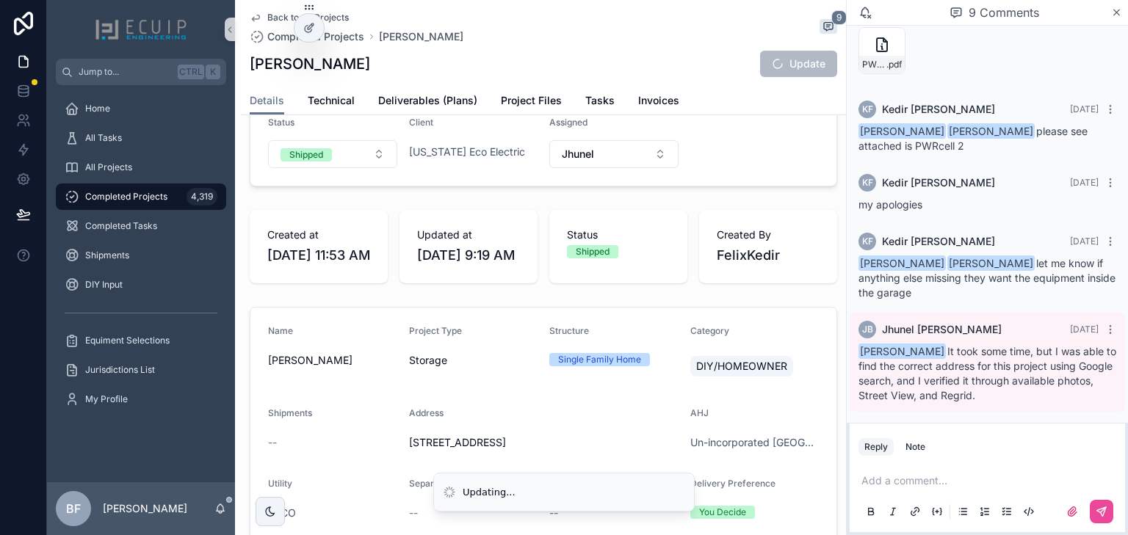
scroll to position [118, 0]
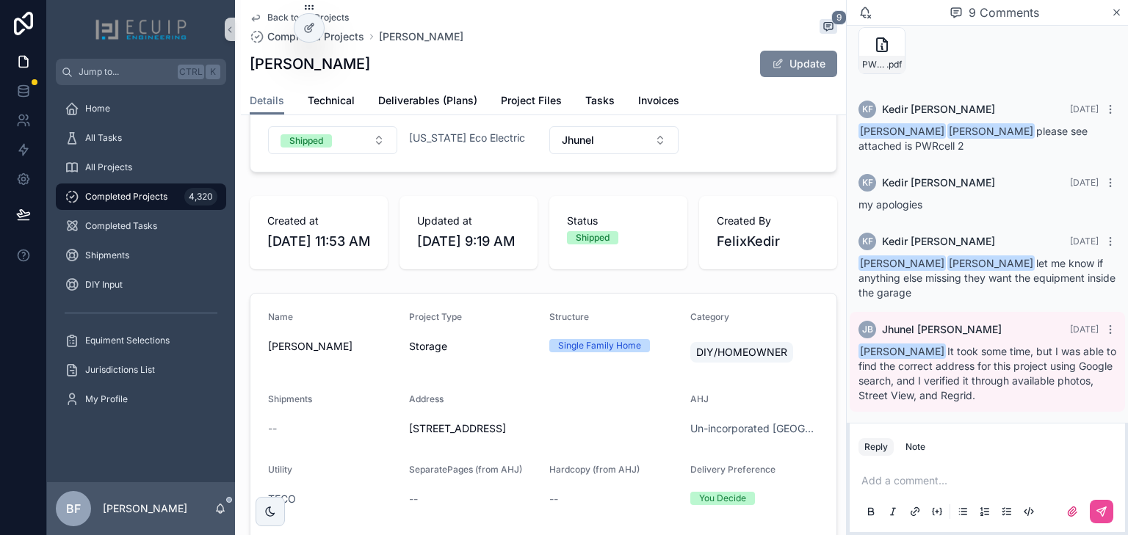
click at [814, 64] on button "Update" at bounding box center [798, 64] width 77 height 26
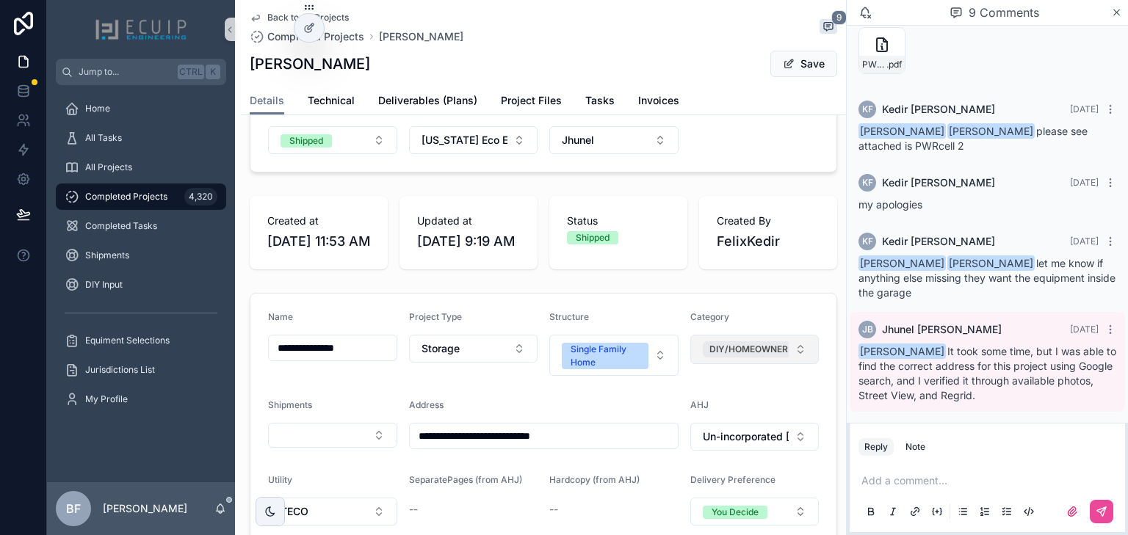
click at [776, 355] on span "DIY/HOMEOWNER" at bounding box center [748, 350] width 79 height 12
click at [806, 67] on button "Save" at bounding box center [803, 64] width 67 height 26
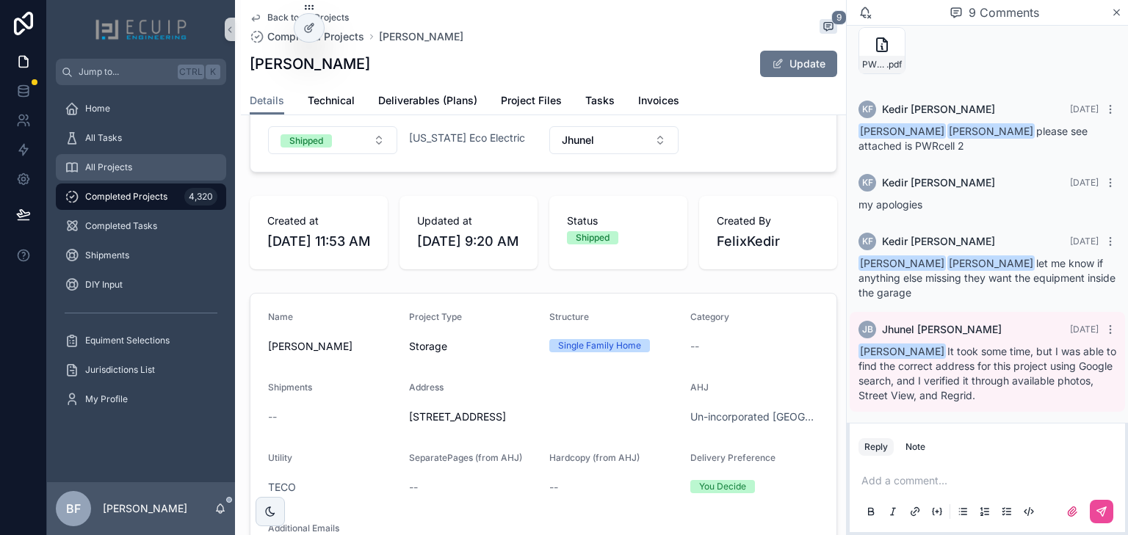
click at [144, 170] on div "All Projects" at bounding box center [141, 168] width 153 height 24
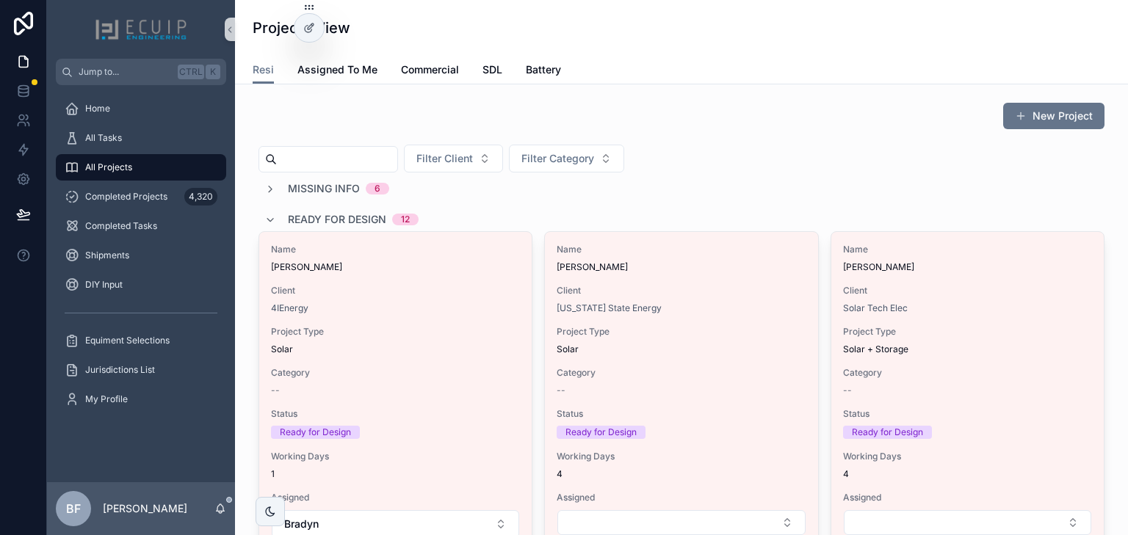
click at [289, 212] on span "Ready for Design" at bounding box center [337, 219] width 98 height 15
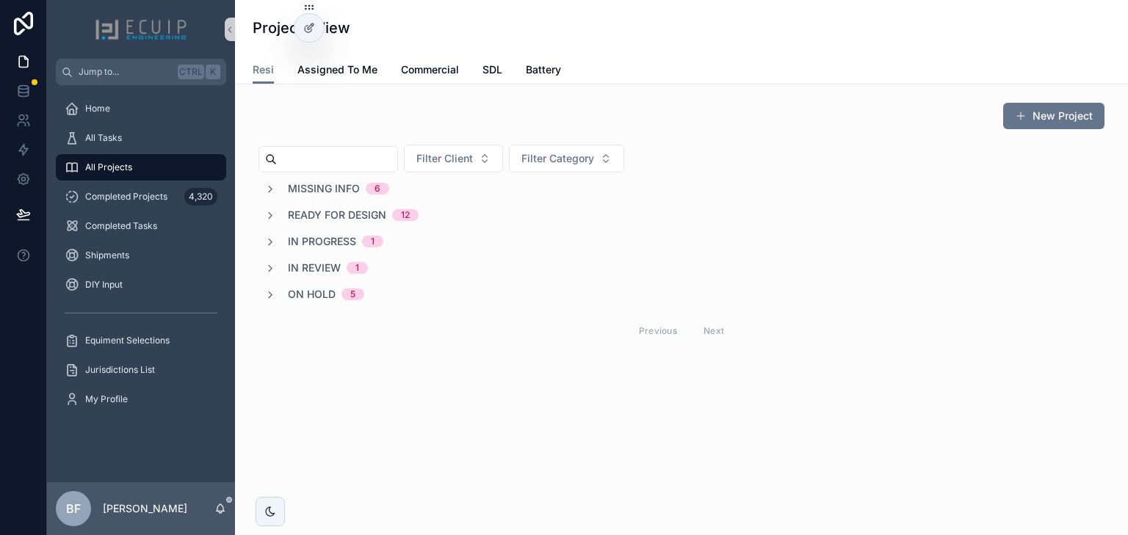
click at [316, 263] on span "In Review" at bounding box center [314, 268] width 53 height 15
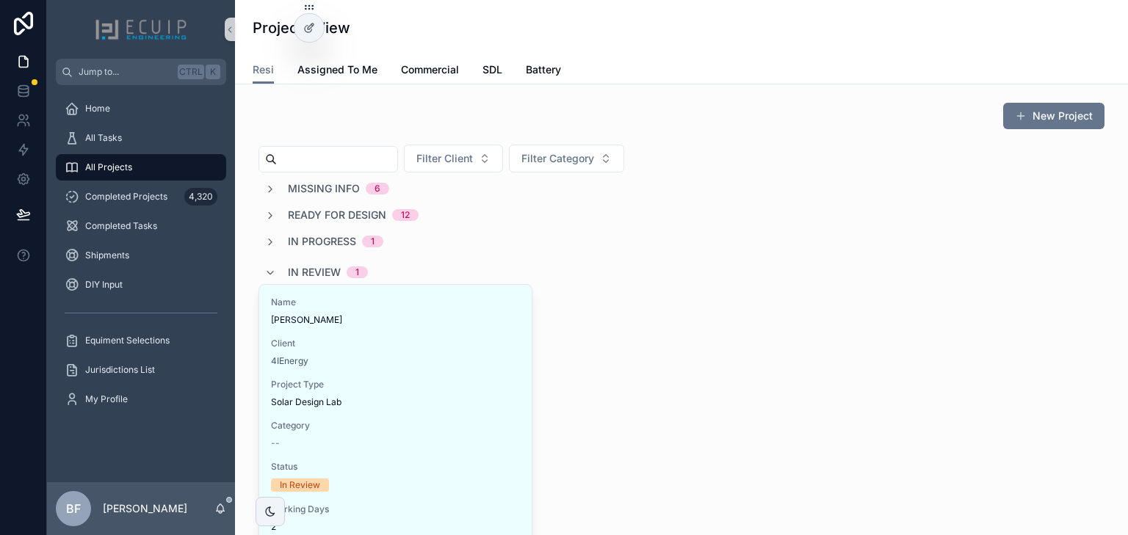
click at [316, 263] on div "In Review 1" at bounding box center [328, 273] width 80 height 24
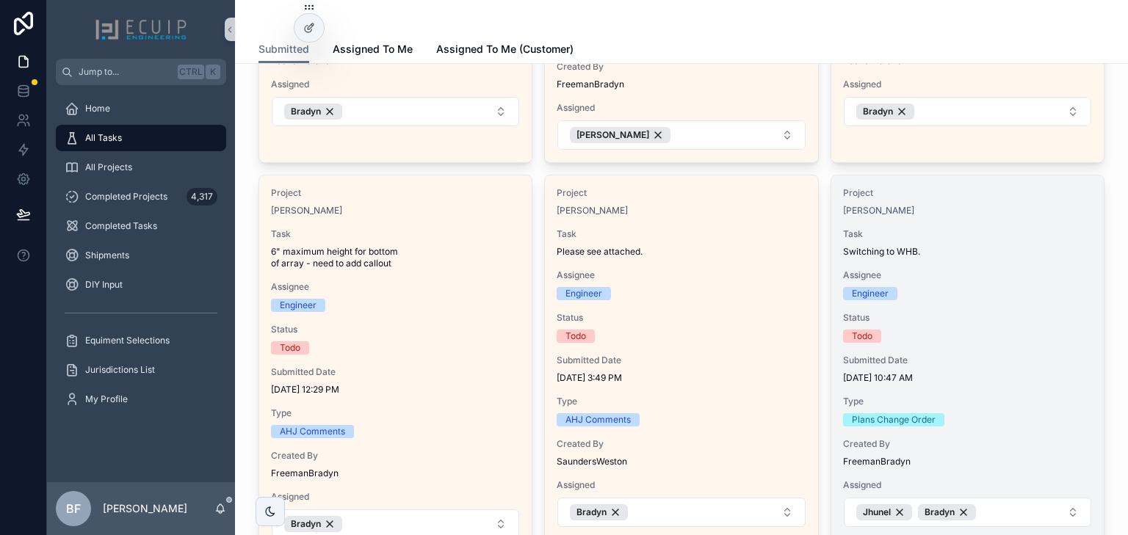
scroll to position [411, 0]
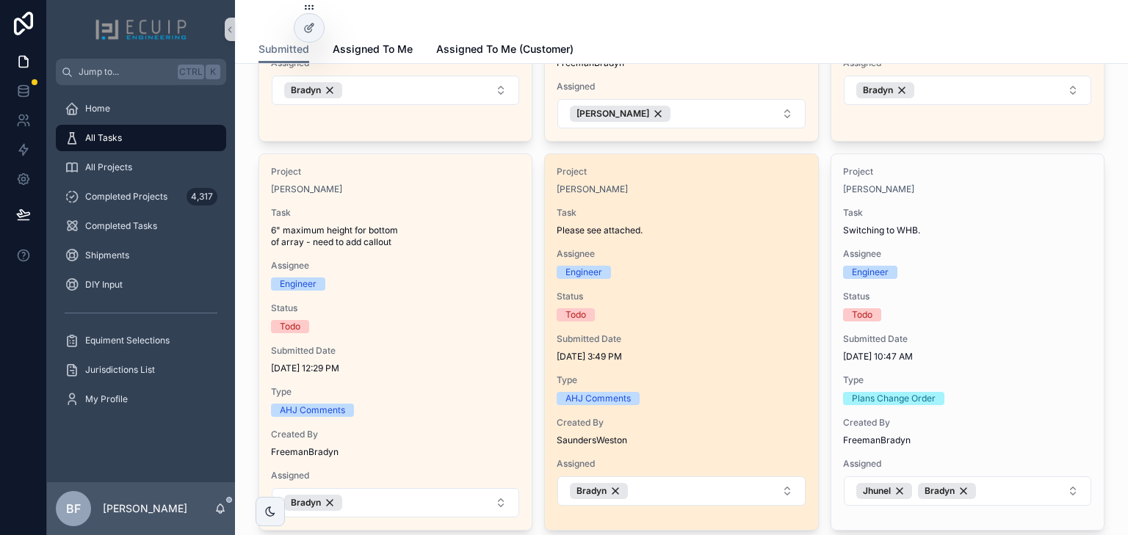
click at [687, 195] on div "Project Rashed Chowdhury Task Please see attached. Assignee Engineer Status Tod…" at bounding box center [681, 336] width 272 height 364
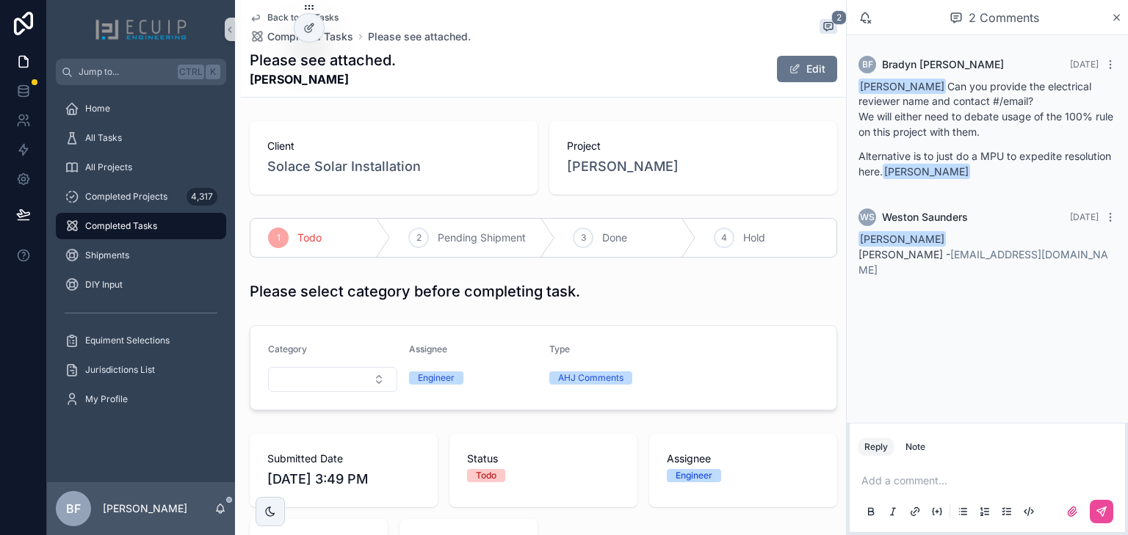
scroll to position [294, 0]
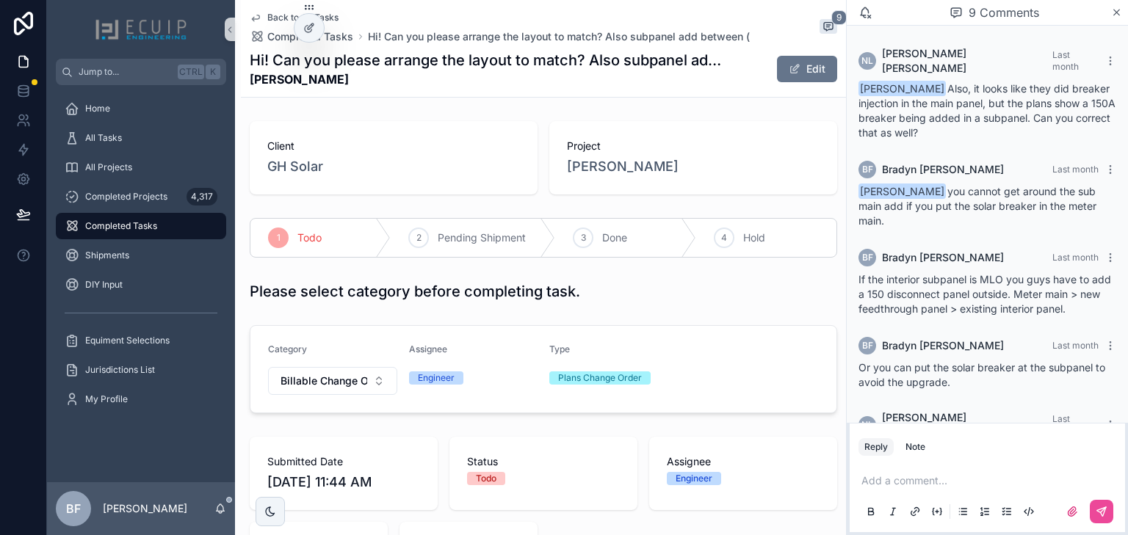
scroll to position [445, 0]
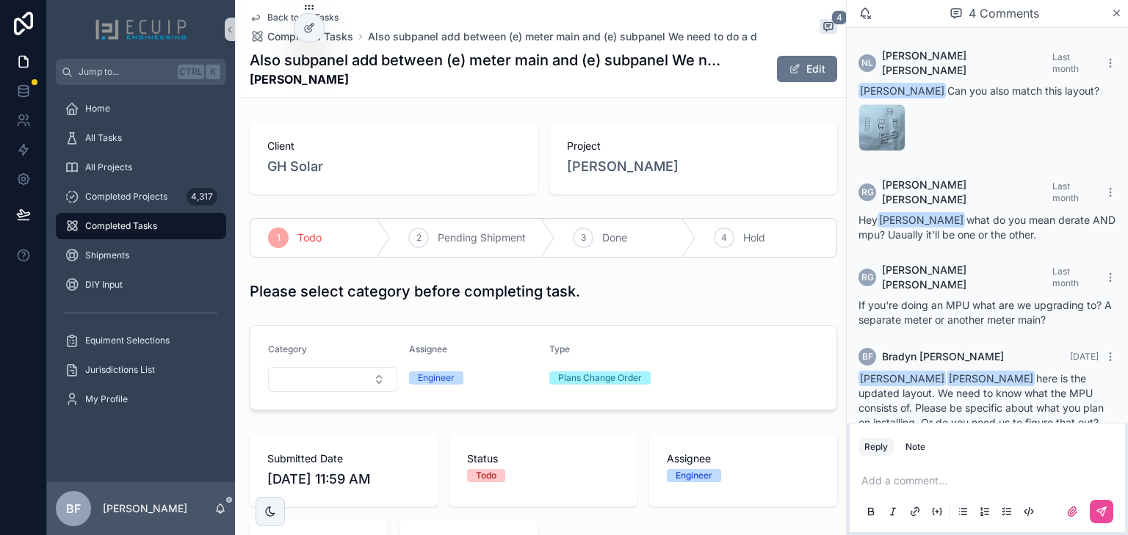
scroll to position [68, 0]
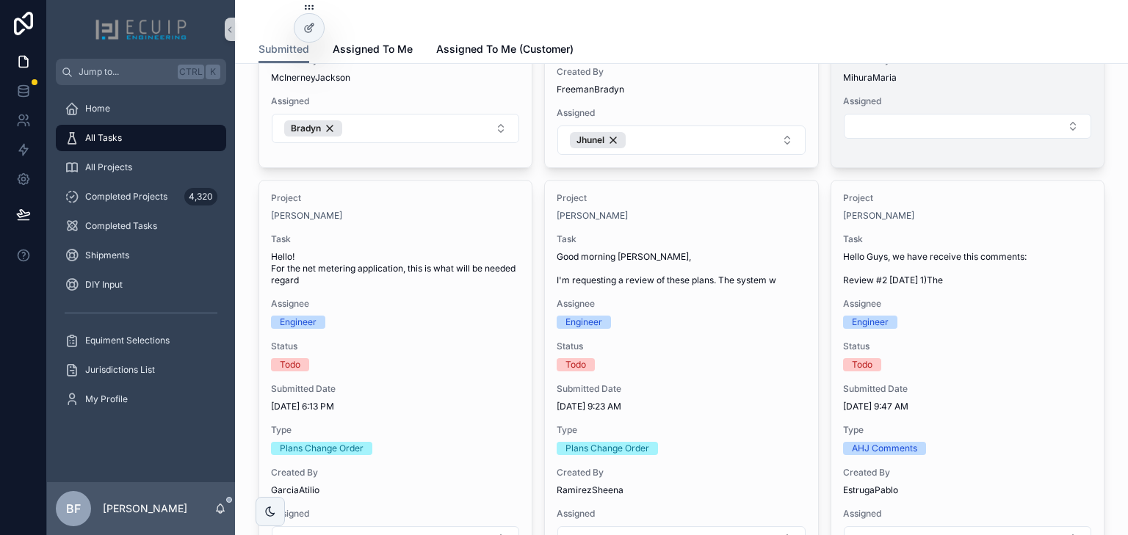
scroll to position [1424, 0]
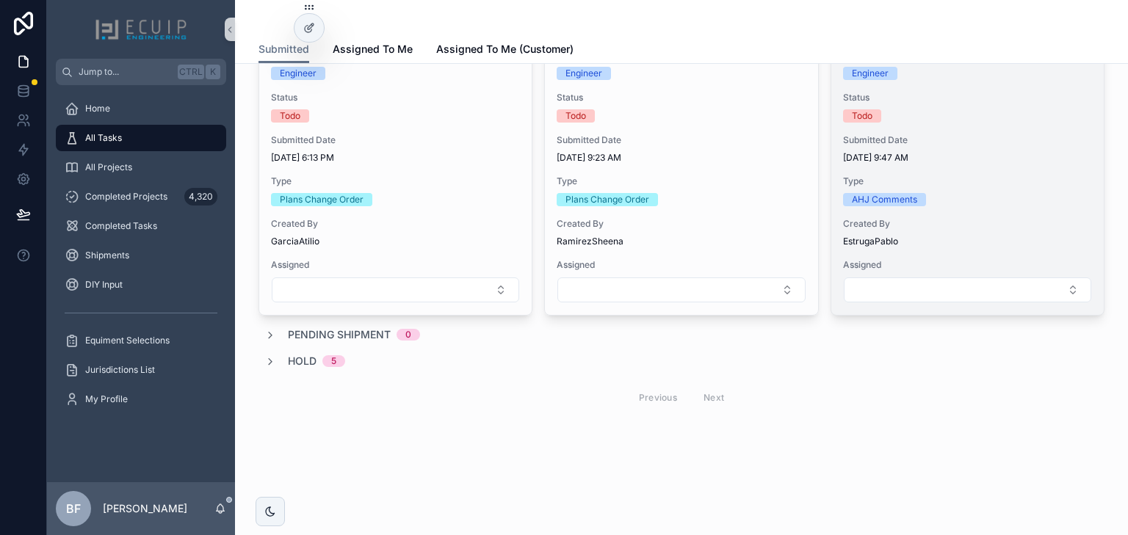
click at [1002, 220] on span "Created By" at bounding box center [967, 224] width 249 height 12
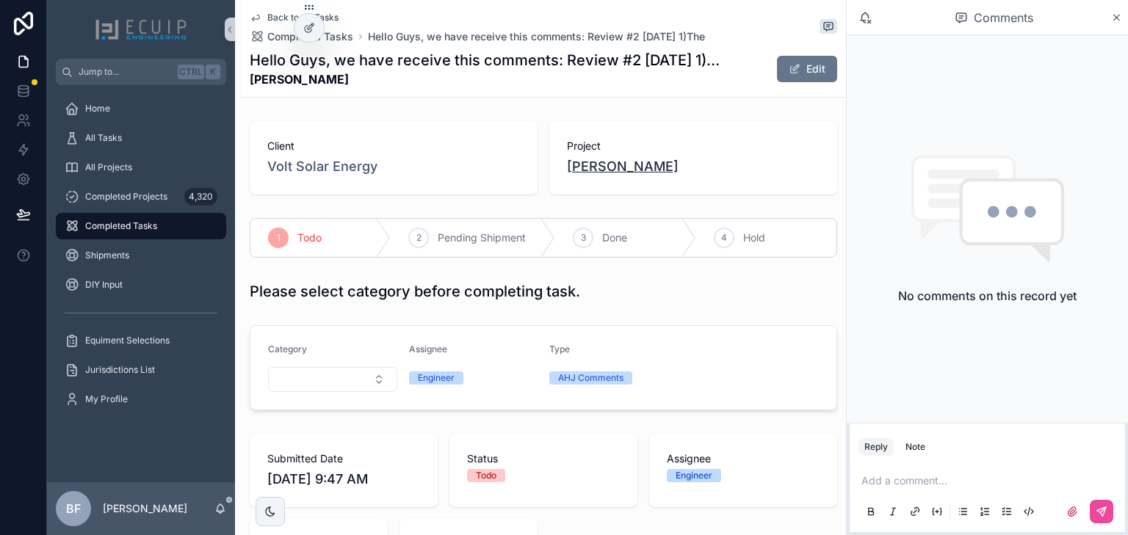
click at [598, 168] on span "[PERSON_NAME]" at bounding box center [623, 166] width 112 height 21
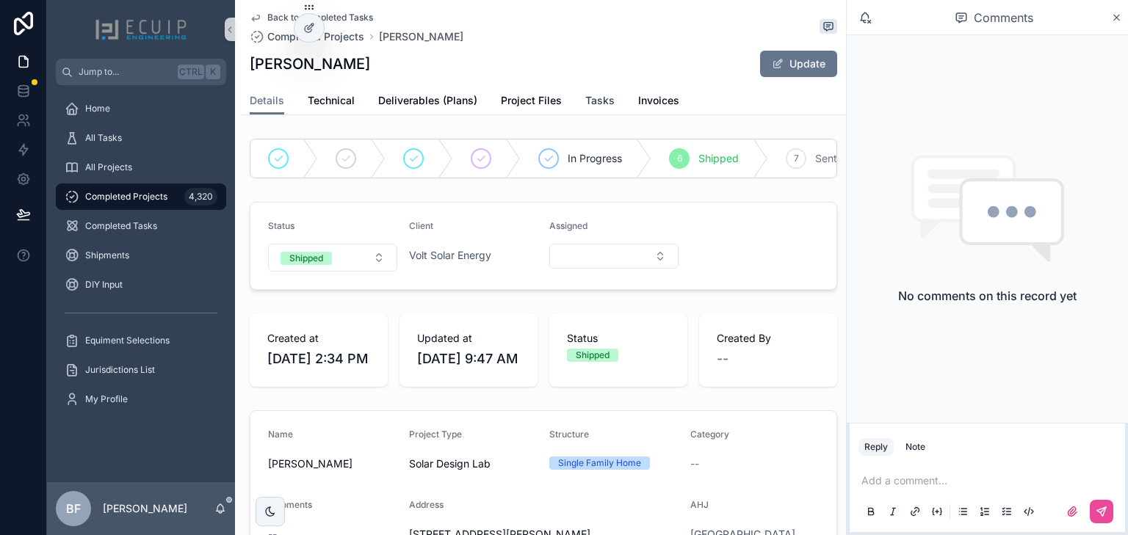
click at [588, 104] on span "Tasks" at bounding box center [599, 100] width 29 height 15
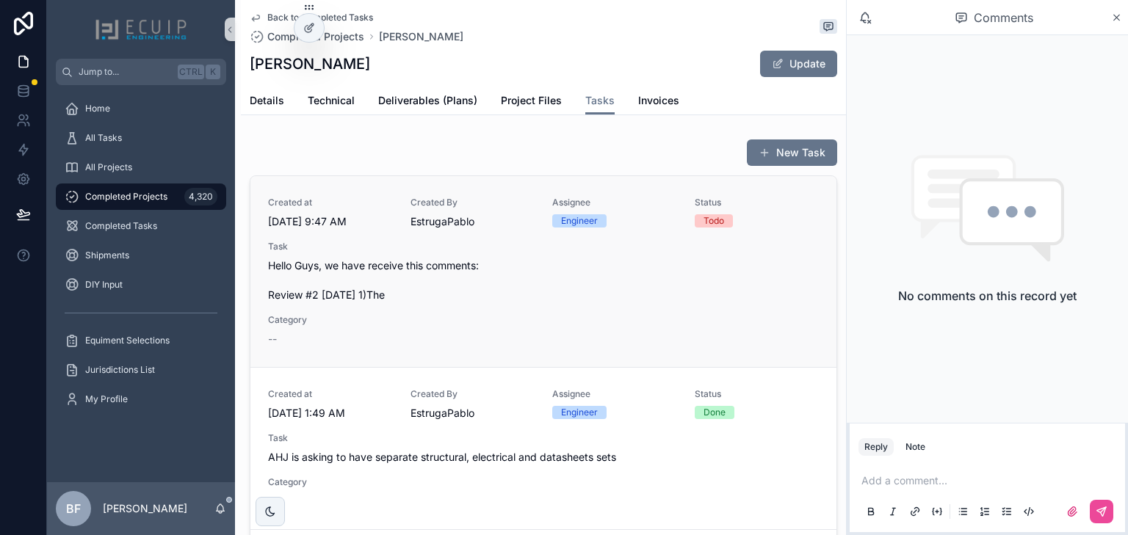
click at [646, 300] on span "Hello Guys, we have receive this comments: Review #2 [DATE] 1)The" at bounding box center [543, 281] width 551 height 44
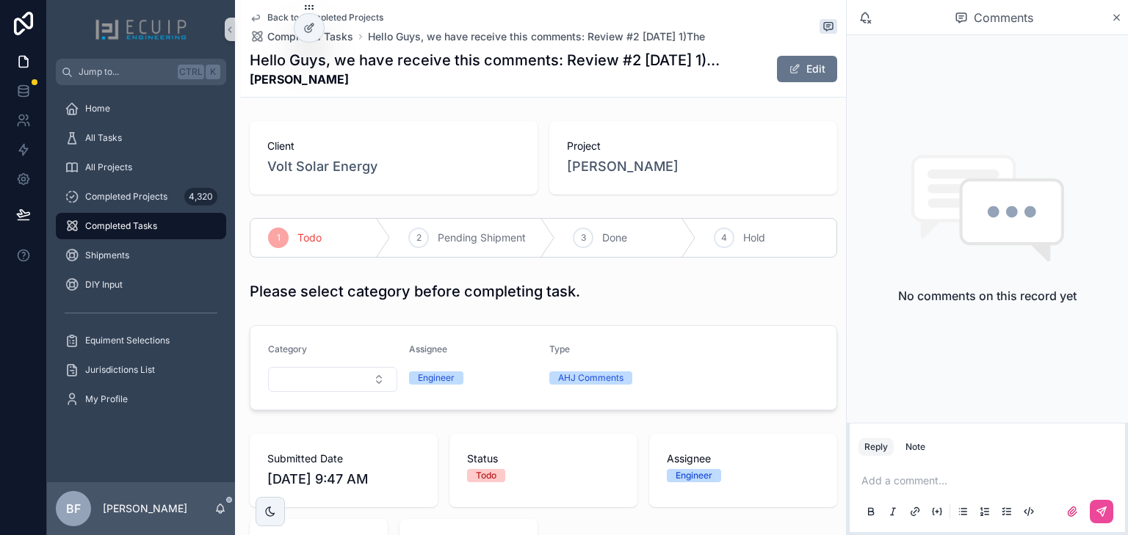
scroll to position [411, 0]
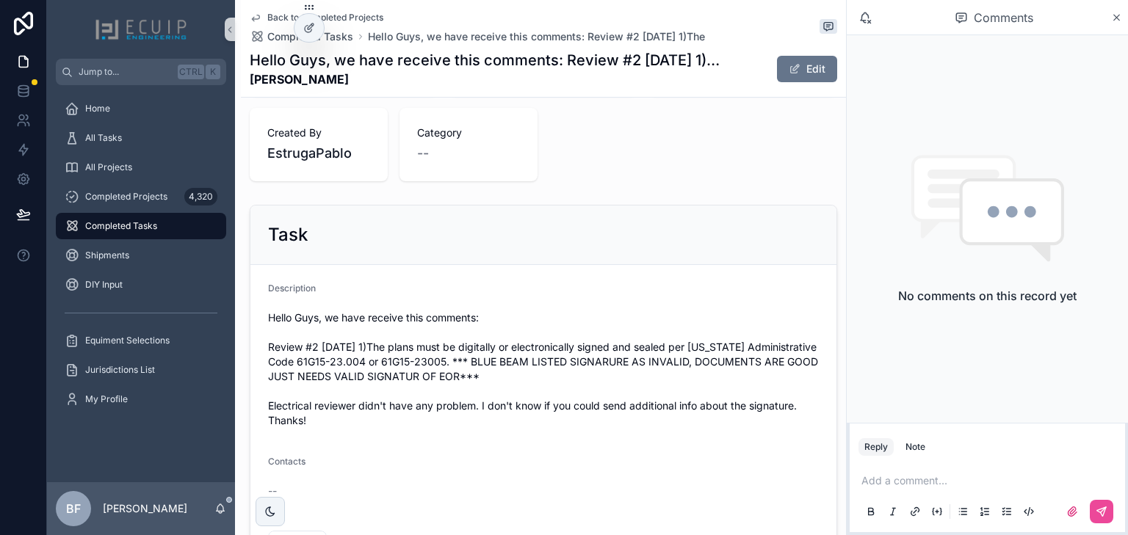
click at [950, 479] on p at bounding box center [990, 481] width 258 height 15
click at [896, 438] on span "[PERSON_NAME]" at bounding box center [975, 441] width 177 height 15
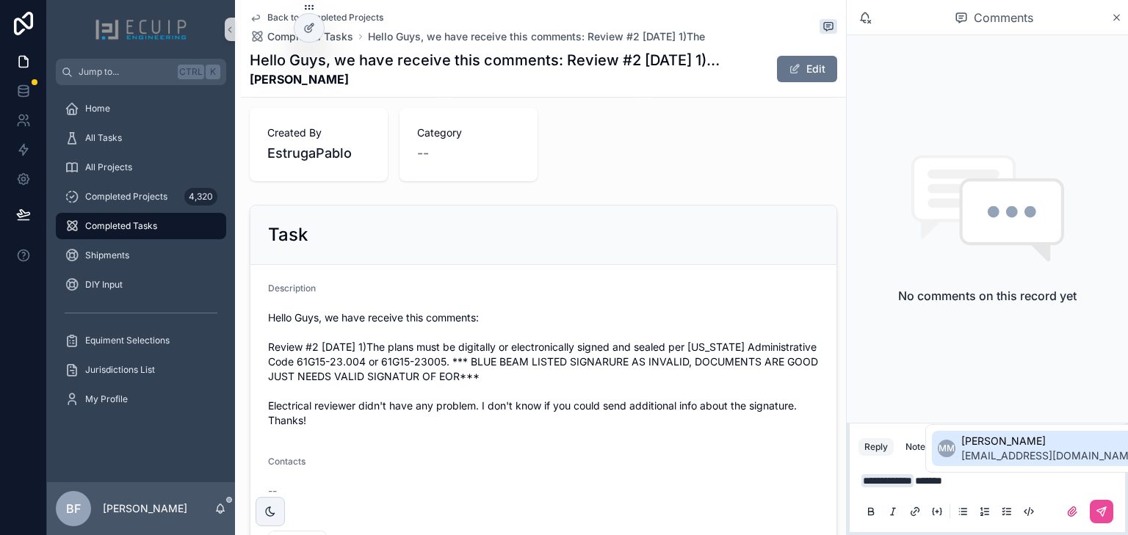
click at [970, 453] on span "[EMAIL_ADDRESS][DOMAIN_NAME]" at bounding box center [1049, 456] width 177 height 15
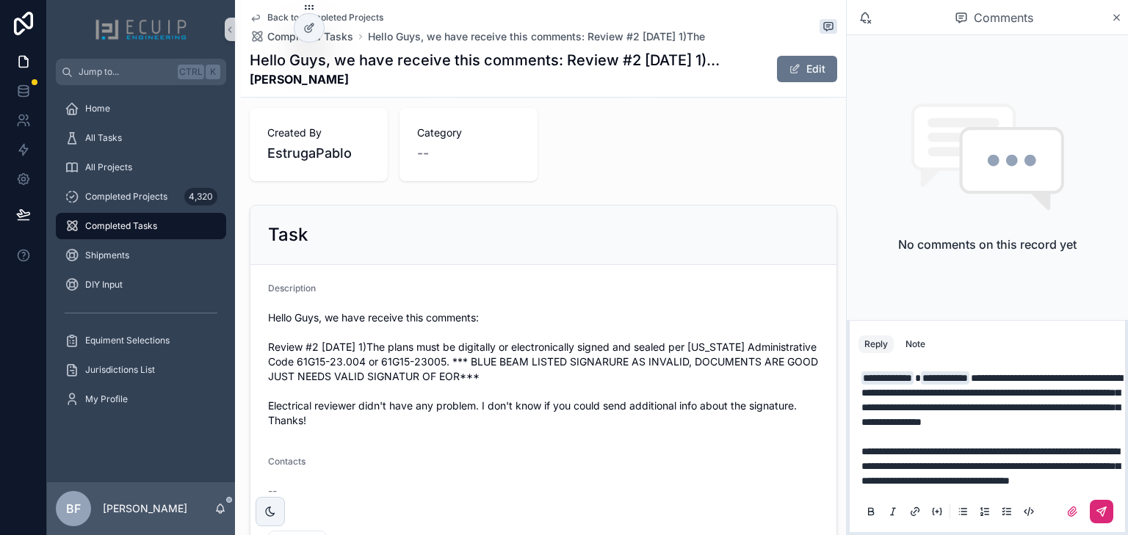
click at [1091, 505] on button at bounding box center [1102, 512] width 24 height 24
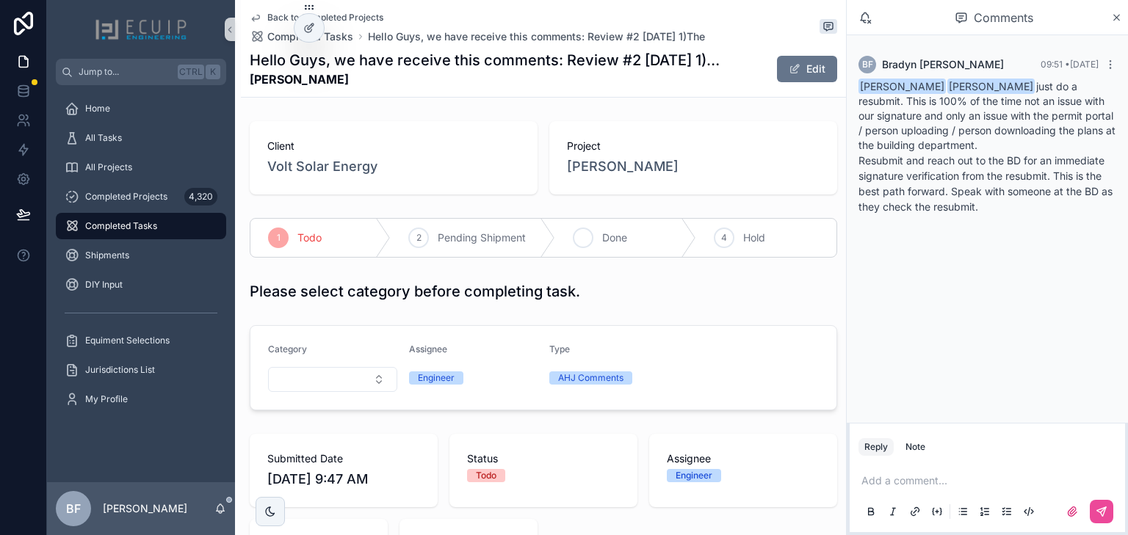
click at [573, 236] on div "3" at bounding box center [583, 238] width 21 height 21
